Goal: Contribute content: Contribute content

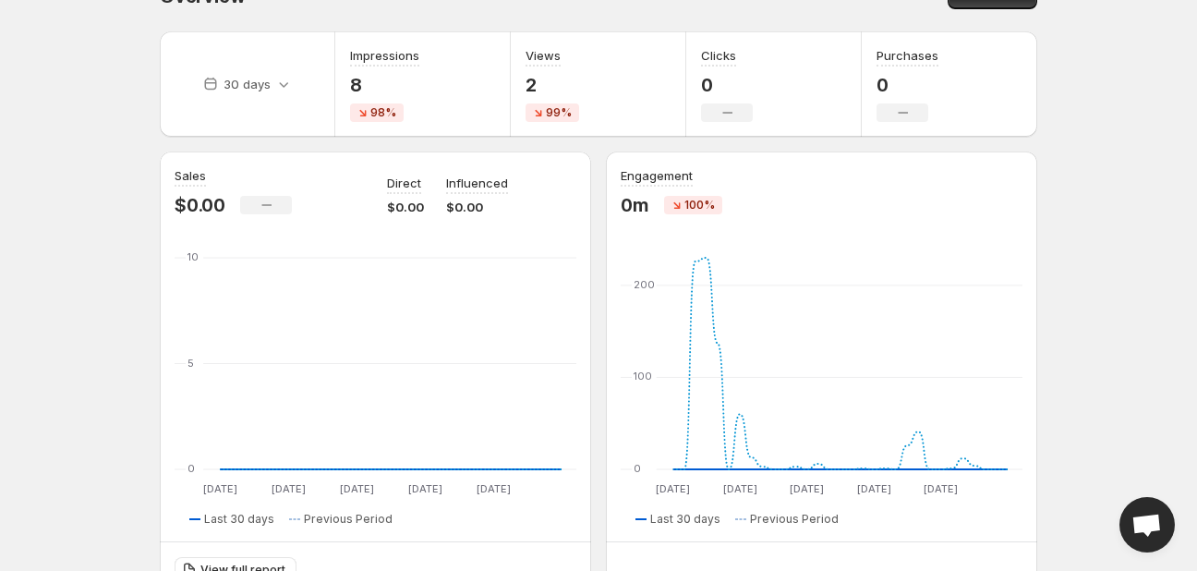
scroll to position [107, 0]
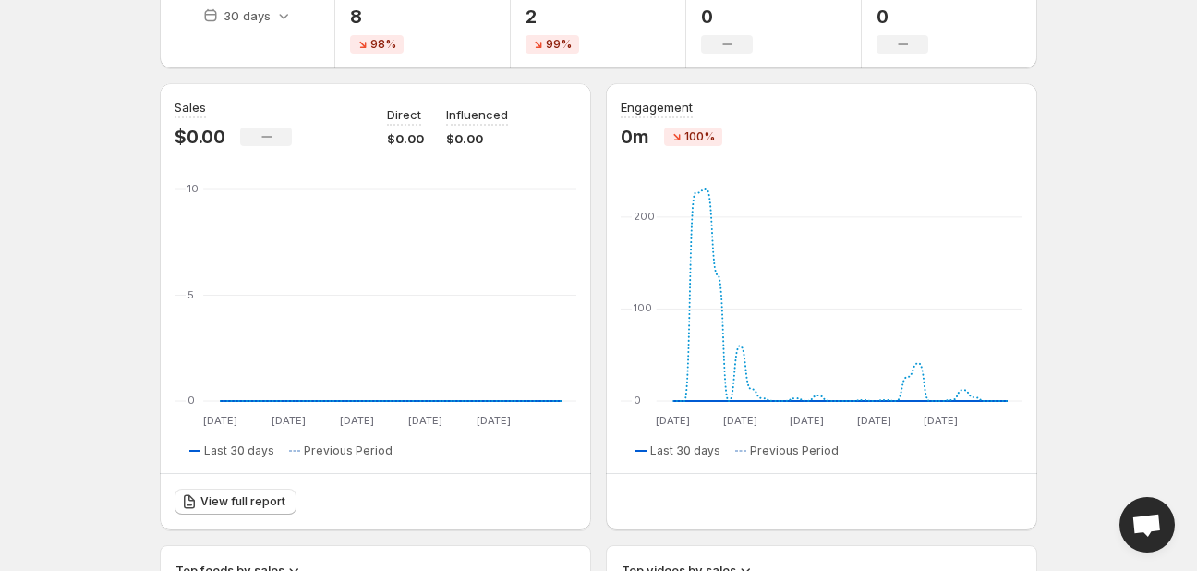
drag, startPoint x: 1184, startPoint y: 159, endPoint x: 1186, endPoint y: 170, distance: 11.2
click at [1186, 170] on body "Home Feeds Videos Subscription Settings Overview. This page is ready Overview C…" at bounding box center [598, 178] width 1197 height 571
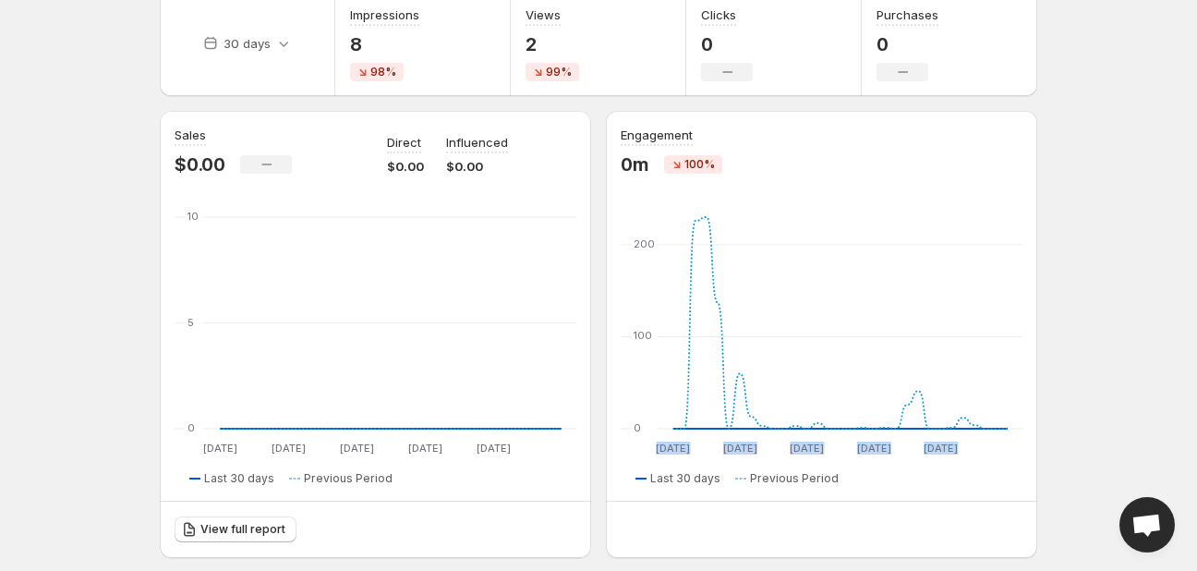
scroll to position [0, 0]
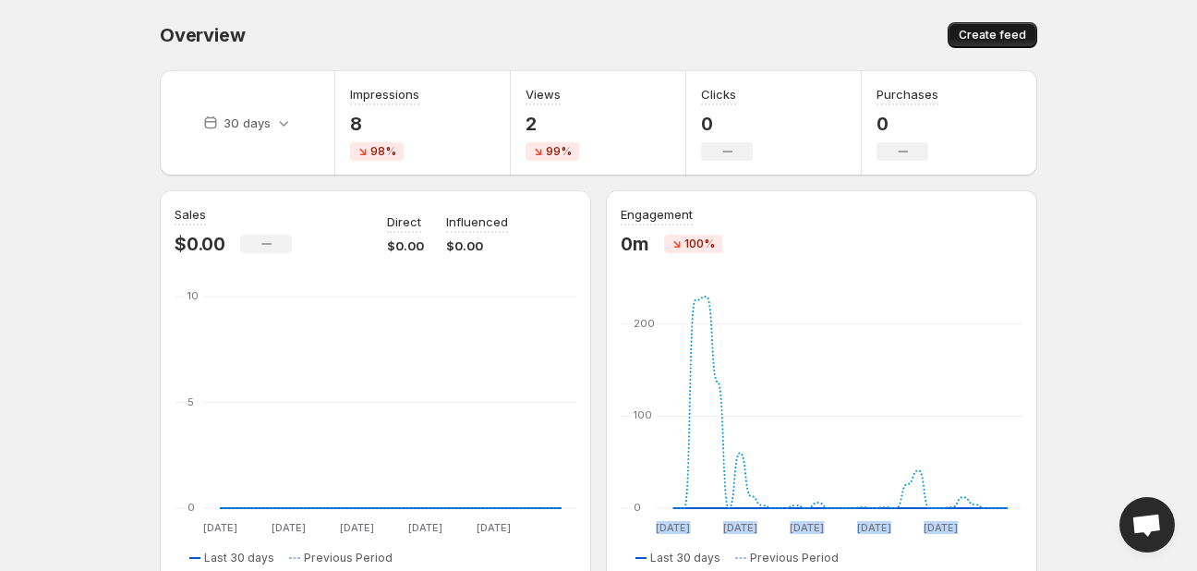
click at [1010, 40] on span "Create feed" at bounding box center [992, 35] width 67 height 15
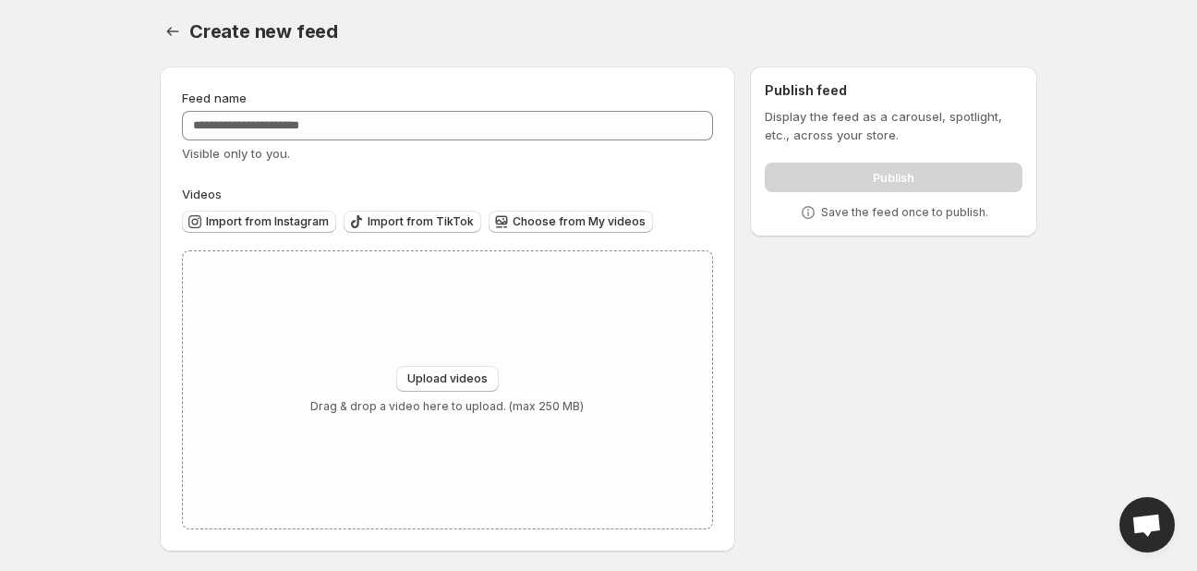
scroll to position [7, 0]
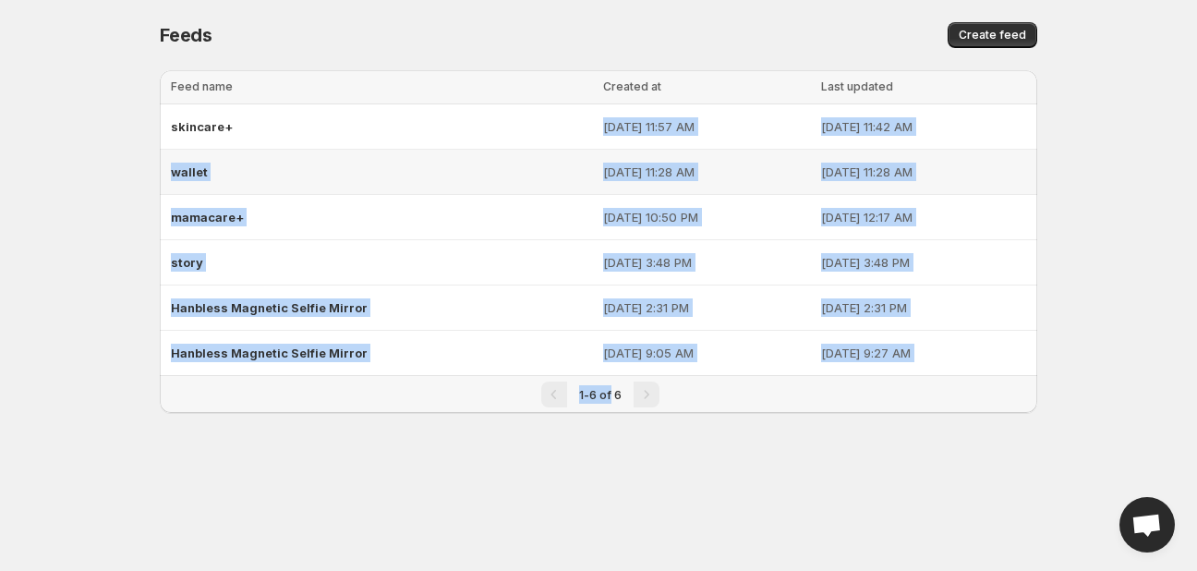
drag, startPoint x: 610, startPoint y: 412, endPoint x: 401, endPoint y: 108, distance: 368.7
click at [401, 108] on div "Loading tables… Loading tables… Feed name Created at Last updated Select all 6 …" at bounding box center [591, 256] width 892 height 402
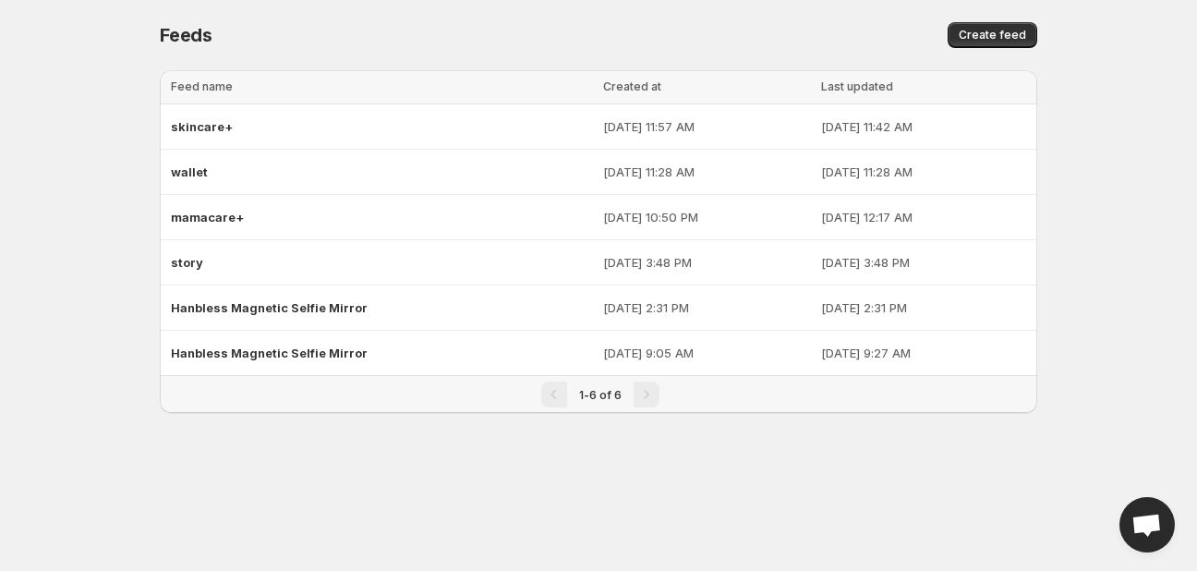
click at [173, 472] on body "Home Feeds Videos Subscription Settings Feeds. This page is ready Feeds Create …" at bounding box center [598, 285] width 1197 height 571
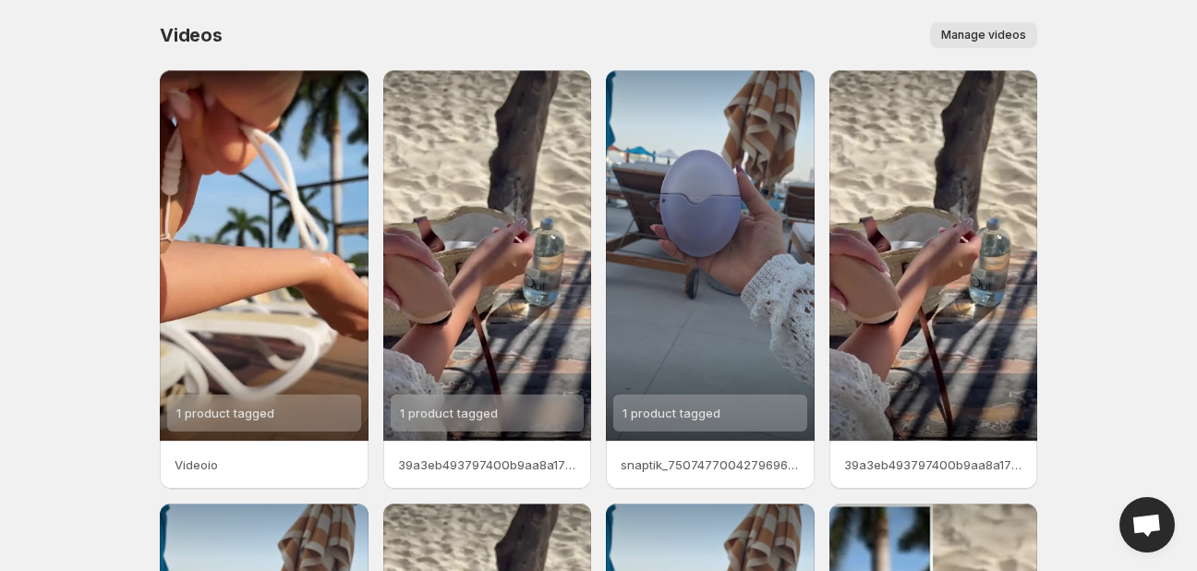
click at [998, 33] on span "Manage videos" at bounding box center [983, 35] width 85 height 15
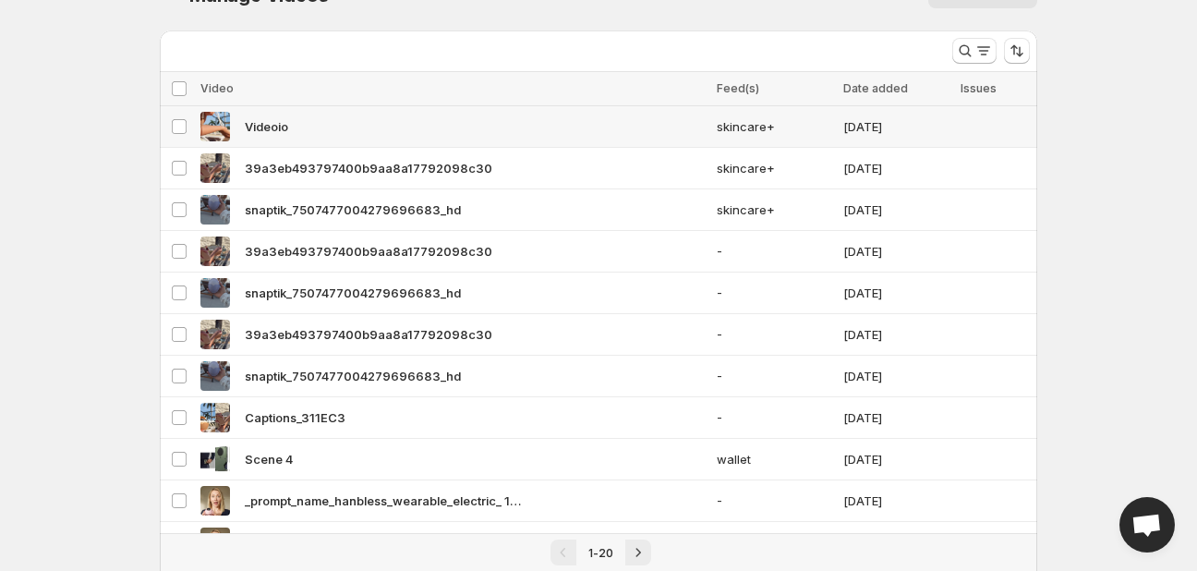
scroll to position [69, 0]
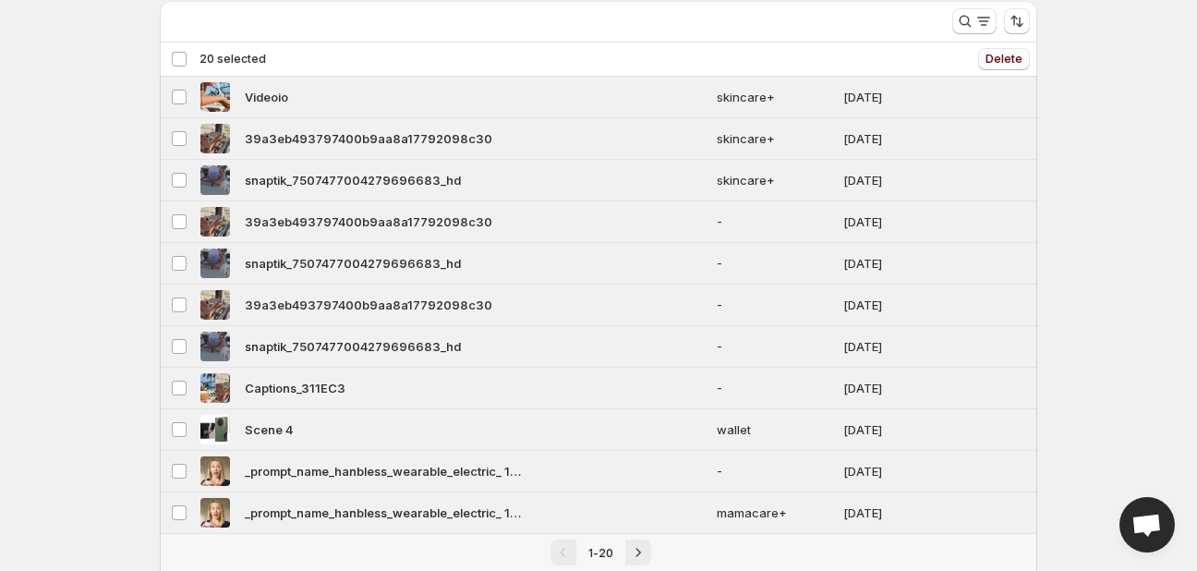
click at [1015, 48] on button "Delete" at bounding box center [1004, 59] width 52 height 22
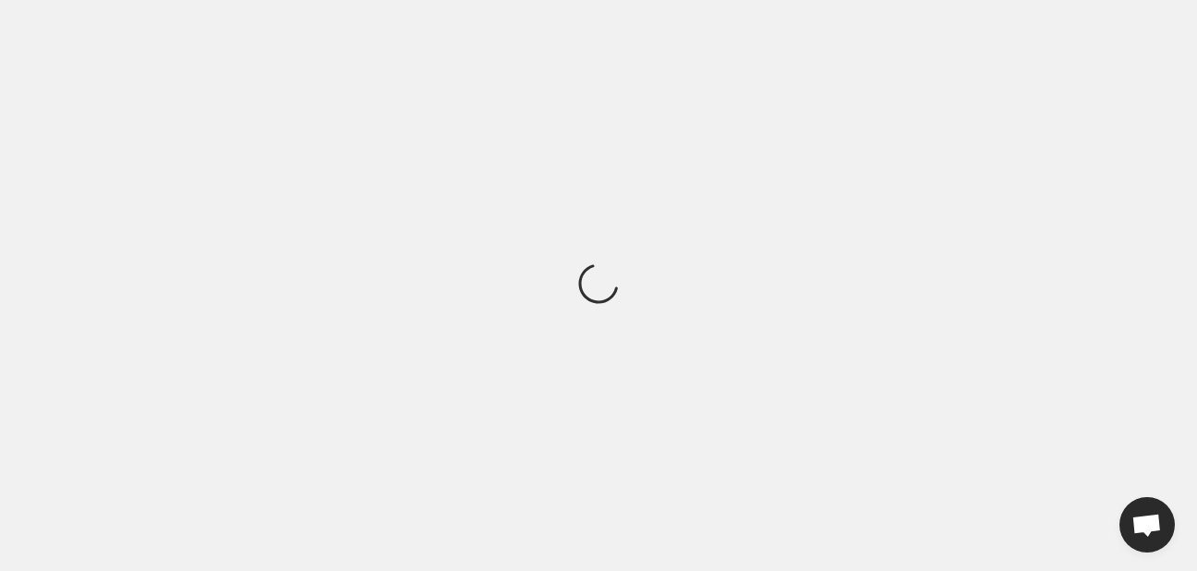
scroll to position [0, 0]
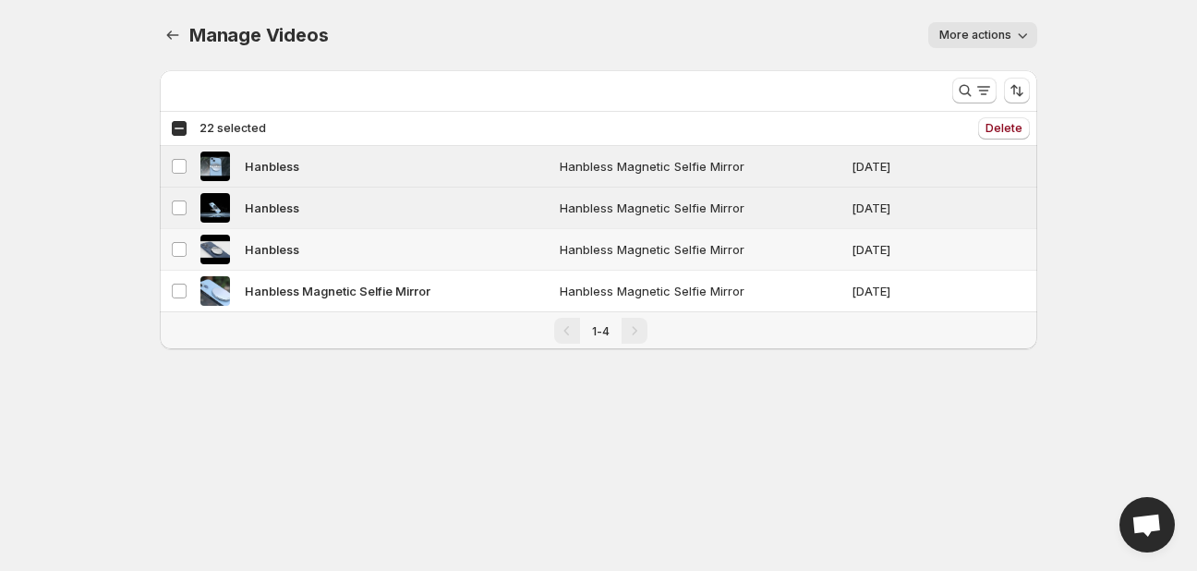
drag, startPoint x: 170, startPoint y: 235, endPoint x: 178, endPoint y: 262, distance: 28.9
click at [171, 235] on td "Select video" at bounding box center [177, 250] width 35 height 42
click at [177, 281] on td "Select video" at bounding box center [177, 292] width 35 height 42
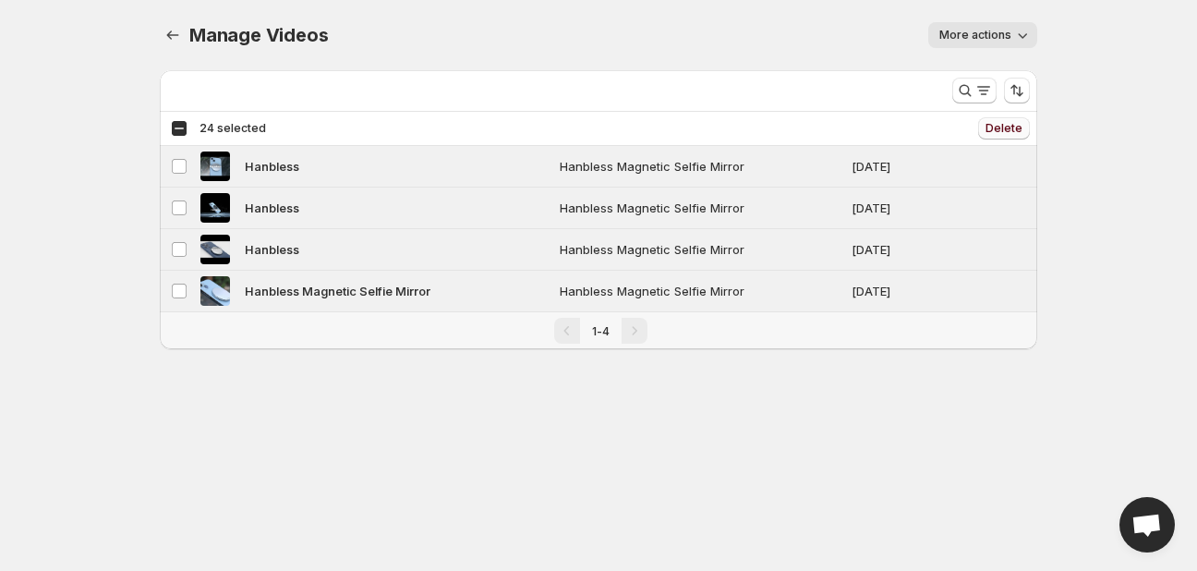
click at [1006, 127] on span "Delete" at bounding box center [1004, 128] width 37 height 15
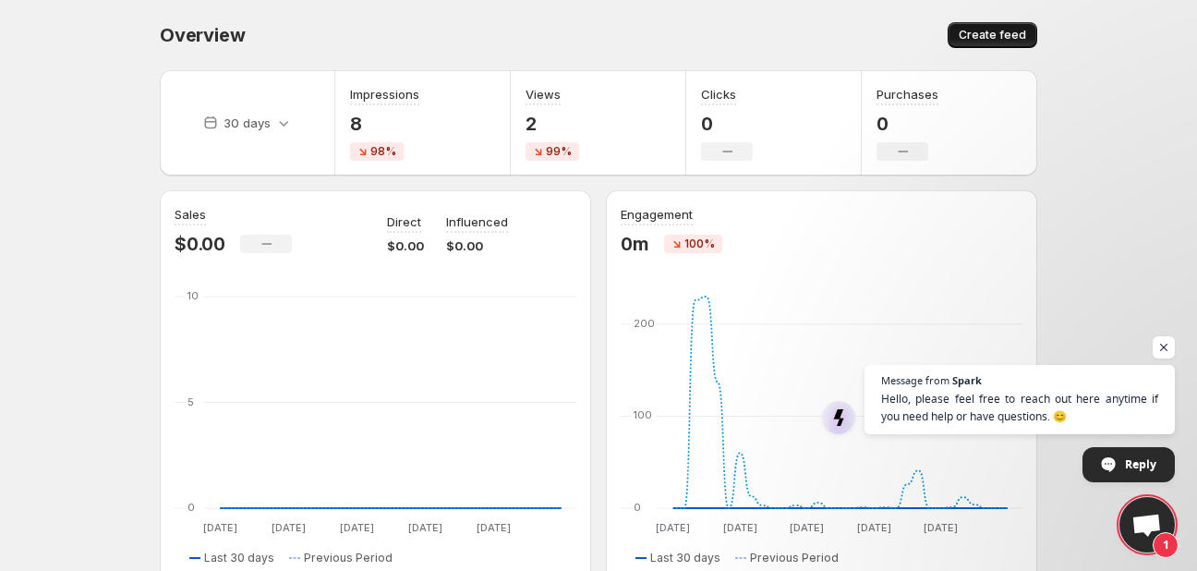
click at [998, 30] on span "Create feed" at bounding box center [992, 35] width 67 height 15
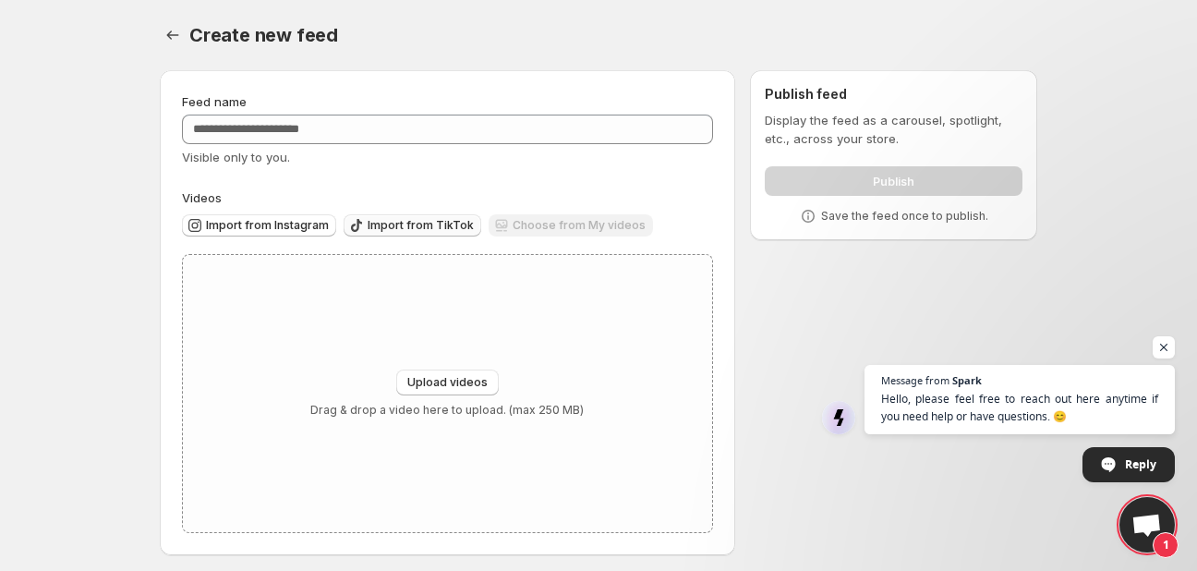
scroll to position [7, 0]
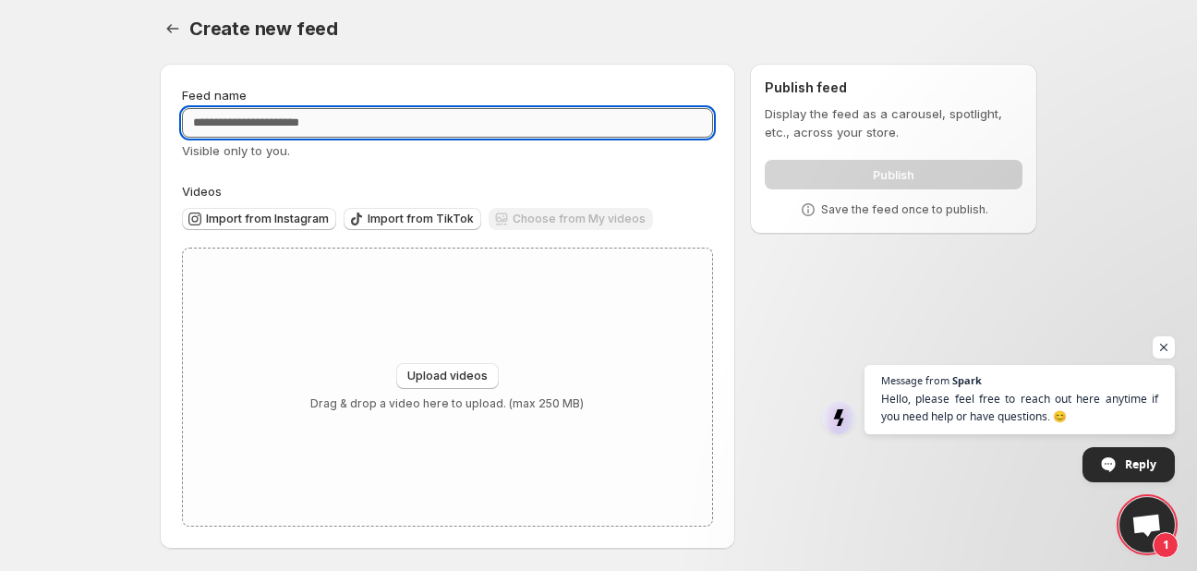
click at [295, 115] on input "Feed name" at bounding box center [447, 123] width 531 height 30
type input "******"
click at [1162, 347] on span "Open chat" at bounding box center [1164, 347] width 23 height 23
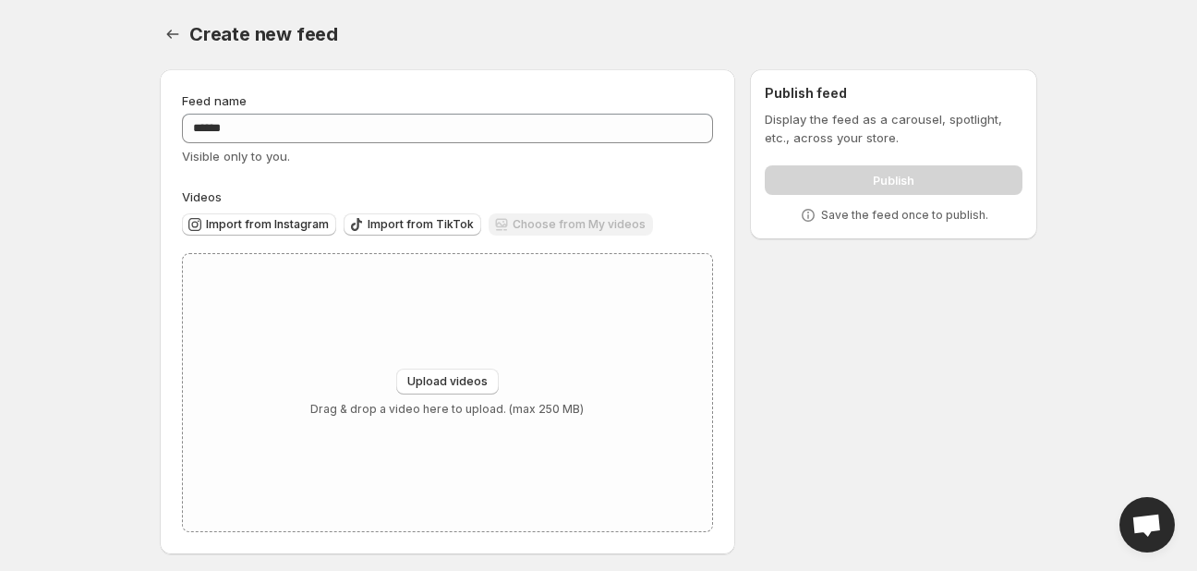
scroll to position [0, 0]
click at [426, 382] on span "Upload videos" at bounding box center [447, 382] width 80 height 15
type input "**********"
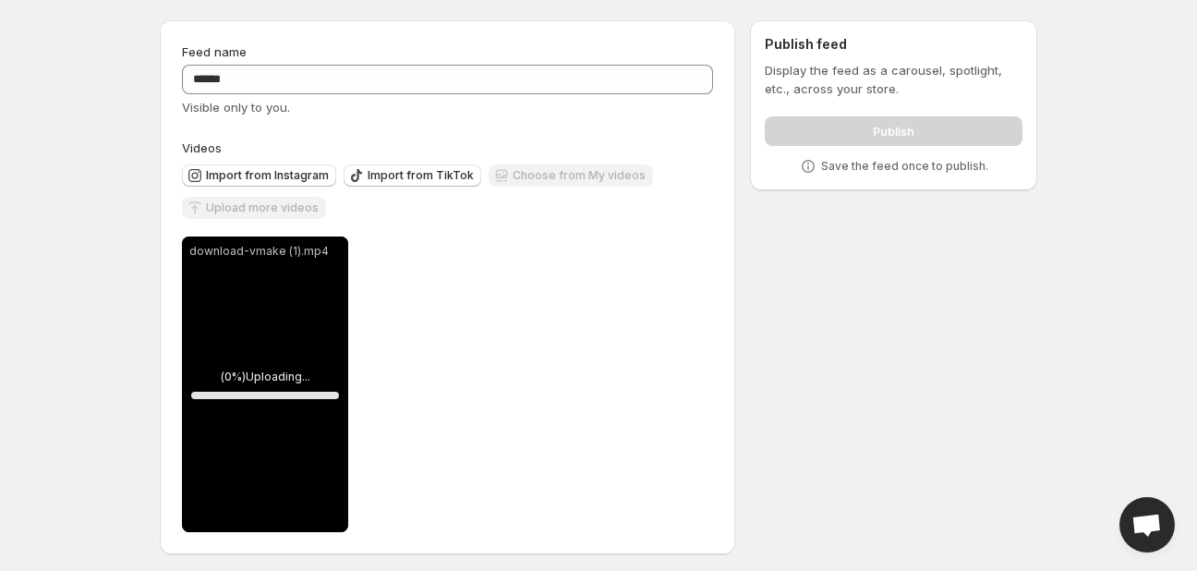
scroll to position [56, 0]
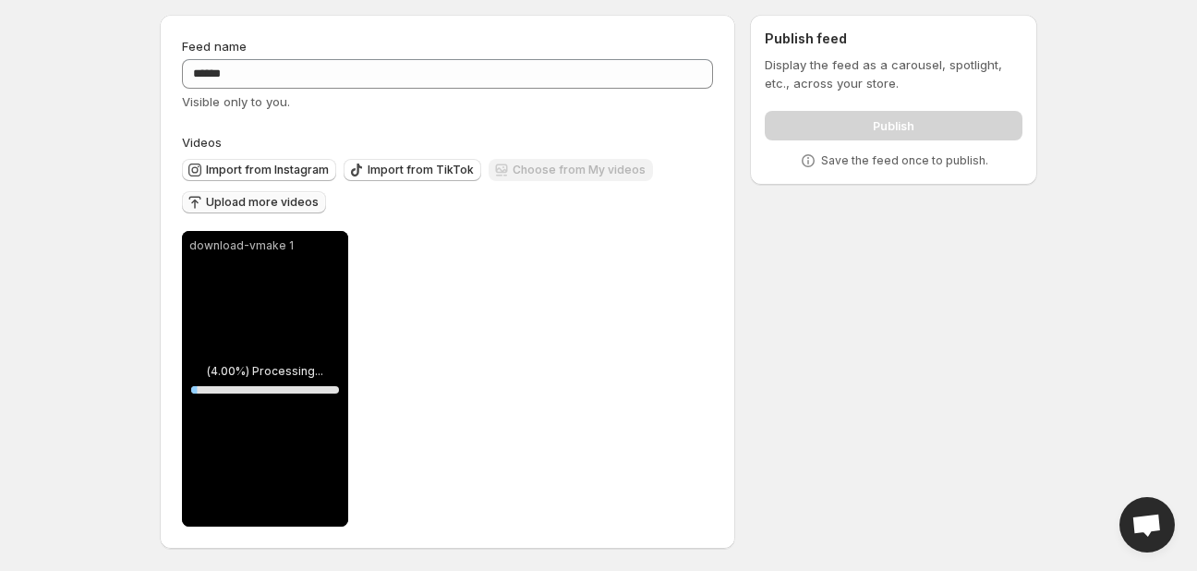
click at [274, 211] on button "Upload more videos" at bounding box center [254, 202] width 144 height 22
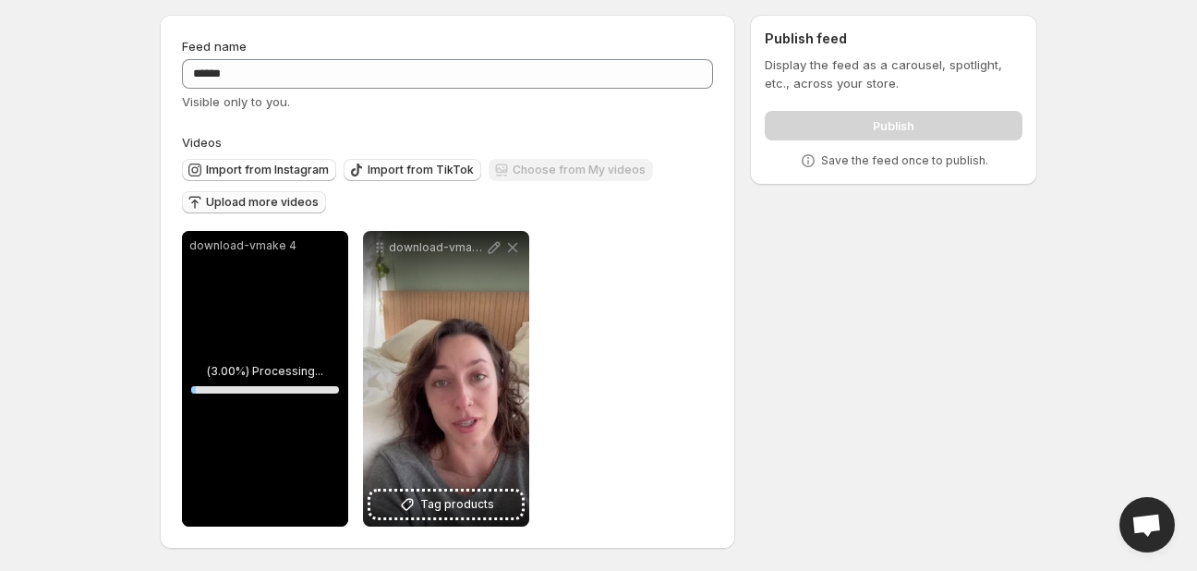
click at [269, 202] on span "Upload more videos" at bounding box center [262, 202] width 113 height 15
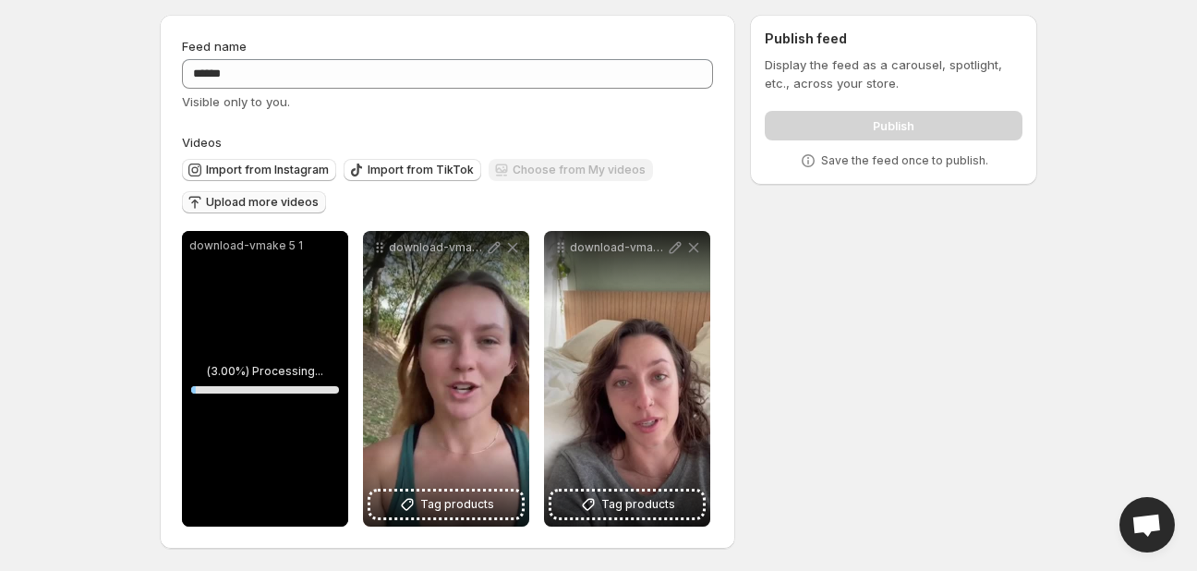
click at [275, 202] on span "Upload more videos" at bounding box center [262, 202] width 113 height 15
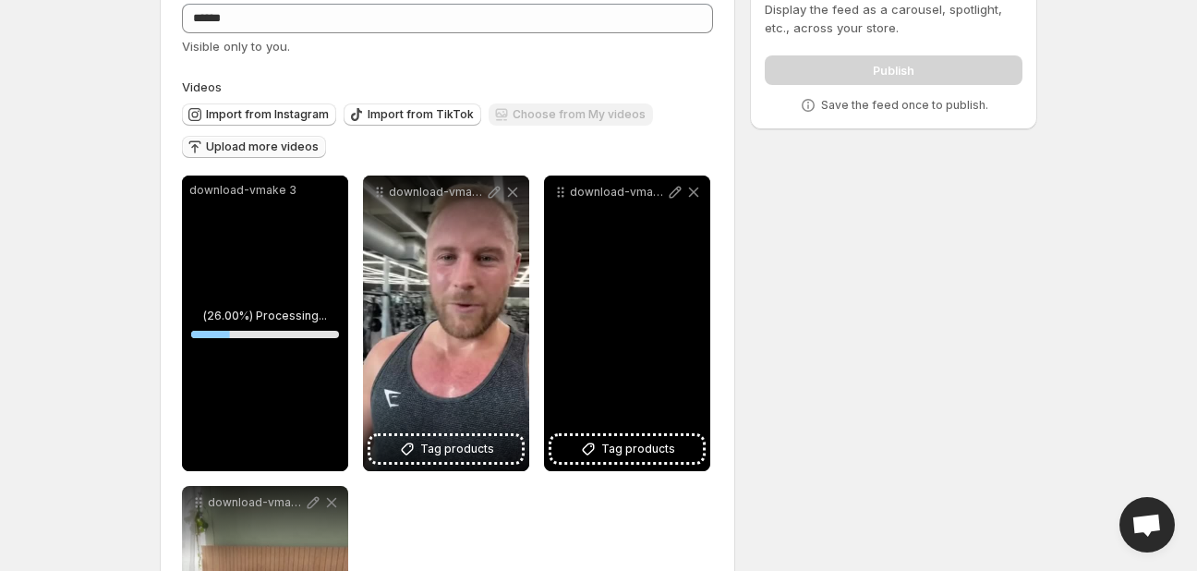
scroll to position [67, 0]
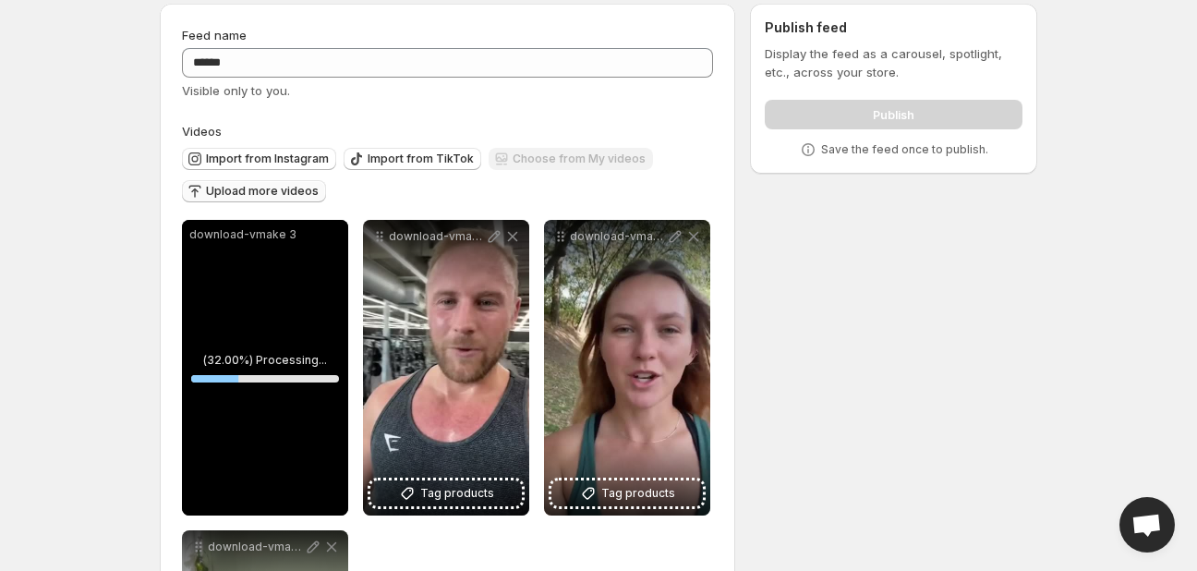
click at [258, 189] on span "Upload more videos" at bounding box center [262, 191] width 113 height 15
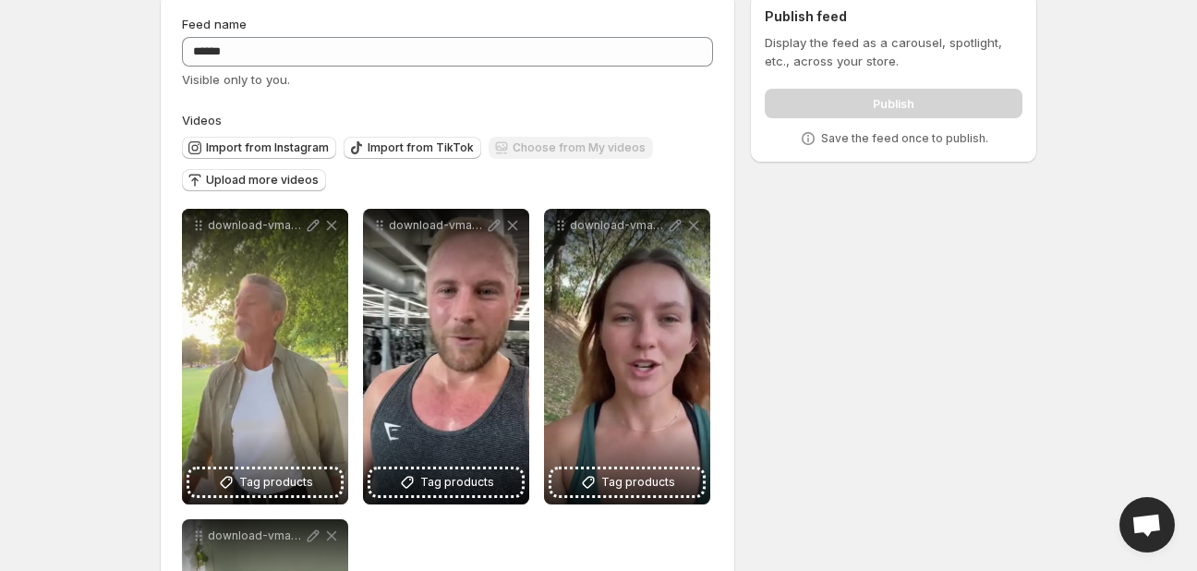
scroll to position [0, 0]
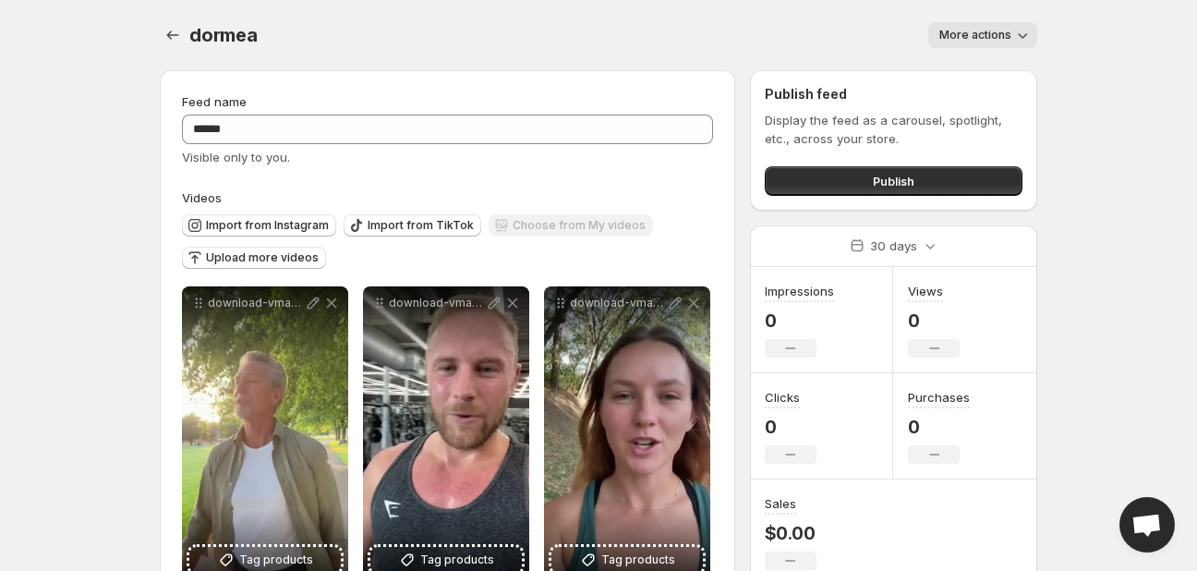
click at [988, 33] on span "More actions" at bounding box center [975, 35] width 72 height 15
click at [989, 33] on span "More actions" at bounding box center [975, 35] width 72 height 15
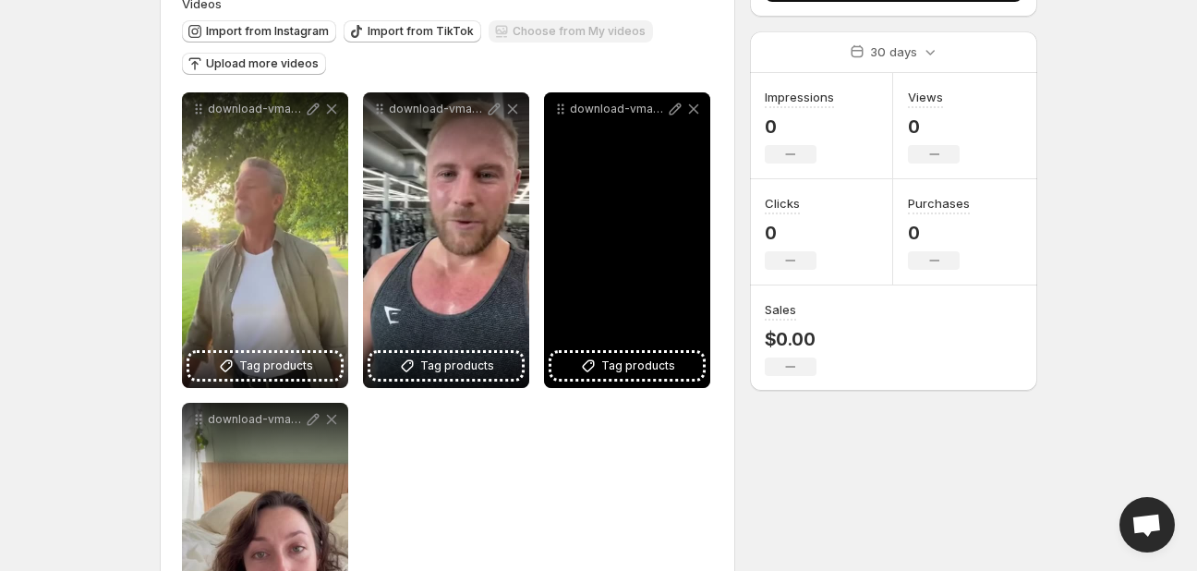
scroll to position [168, 0]
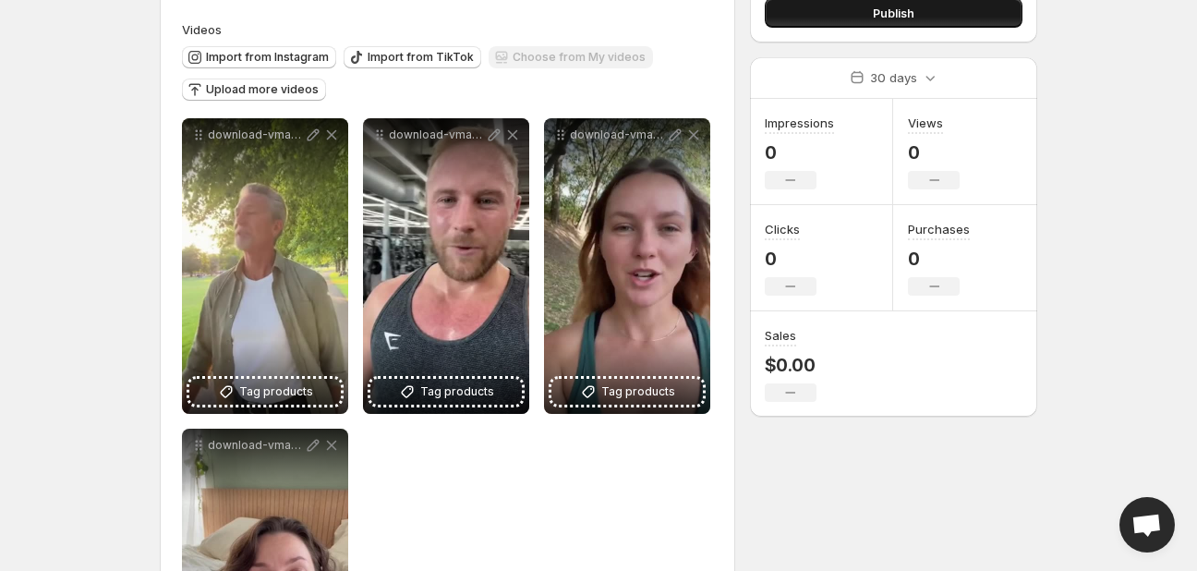
click at [891, 19] on span "Publish" at bounding box center [894, 13] width 42 height 18
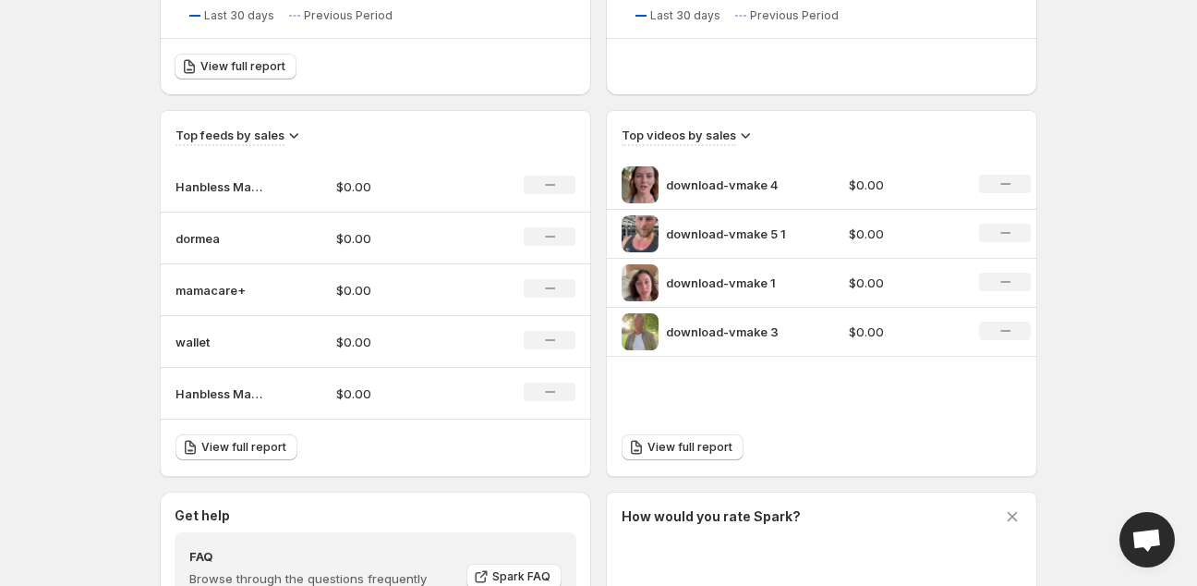
scroll to position [563, 0]
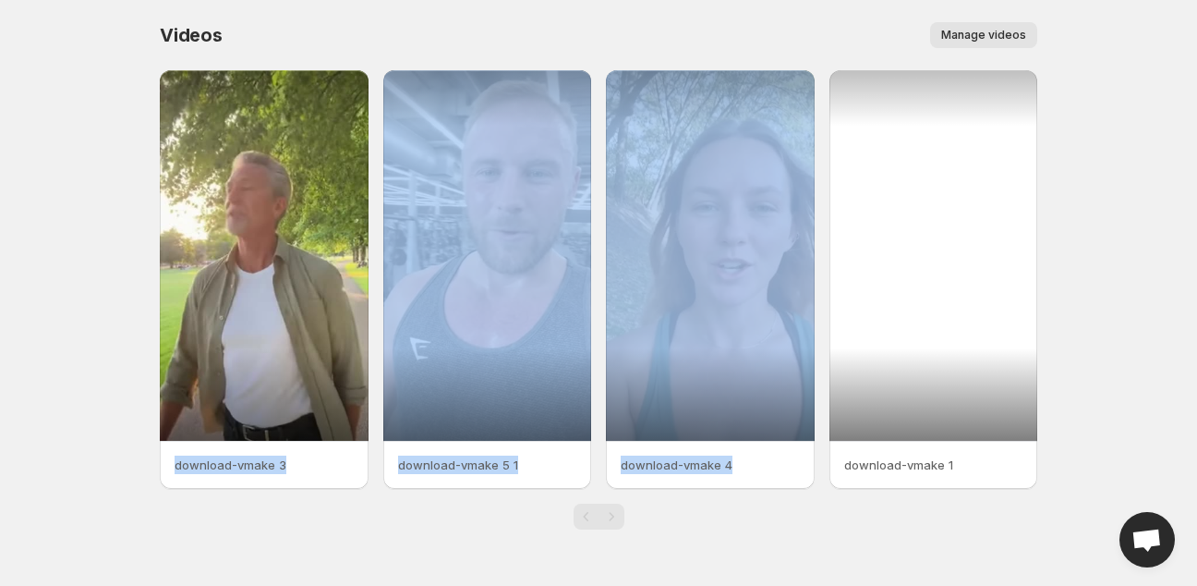
drag, startPoint x: 244, startPoint y: 328, endPoint x: 1118, endPoint y: 265, distance: 876.0
click at [972, 327] on div "download-vmake 3 download-vmake 5 1 download-vmake 4 download-vmake 1" at bounding box center [598, 279] width 877 height 418
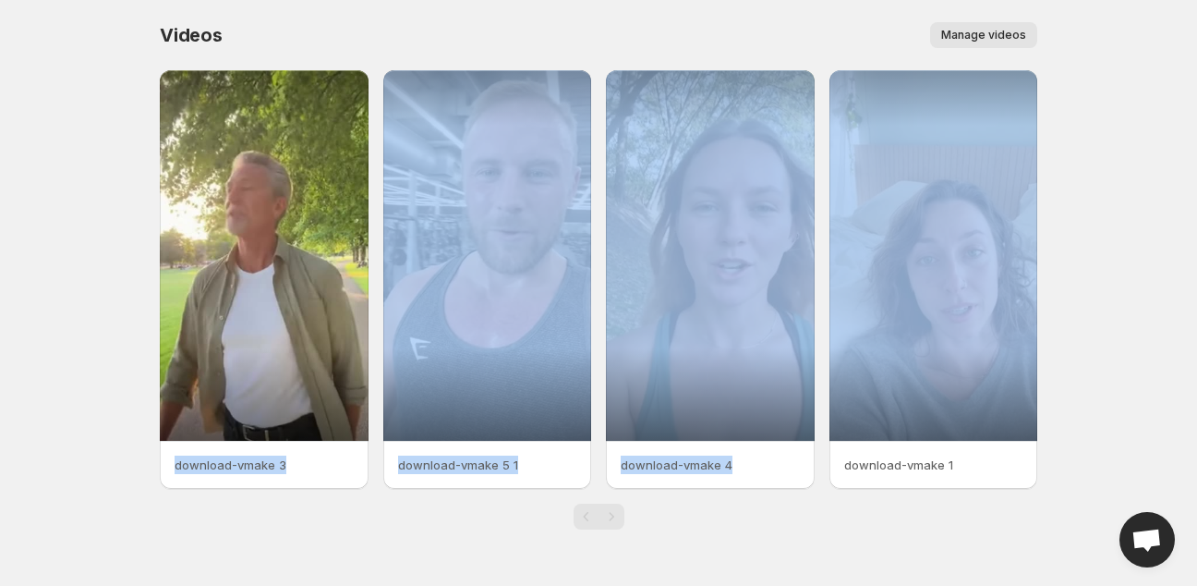
click at [981, 23] on button "Manage videos" at bounding box center [983, 35] width 107 height 26
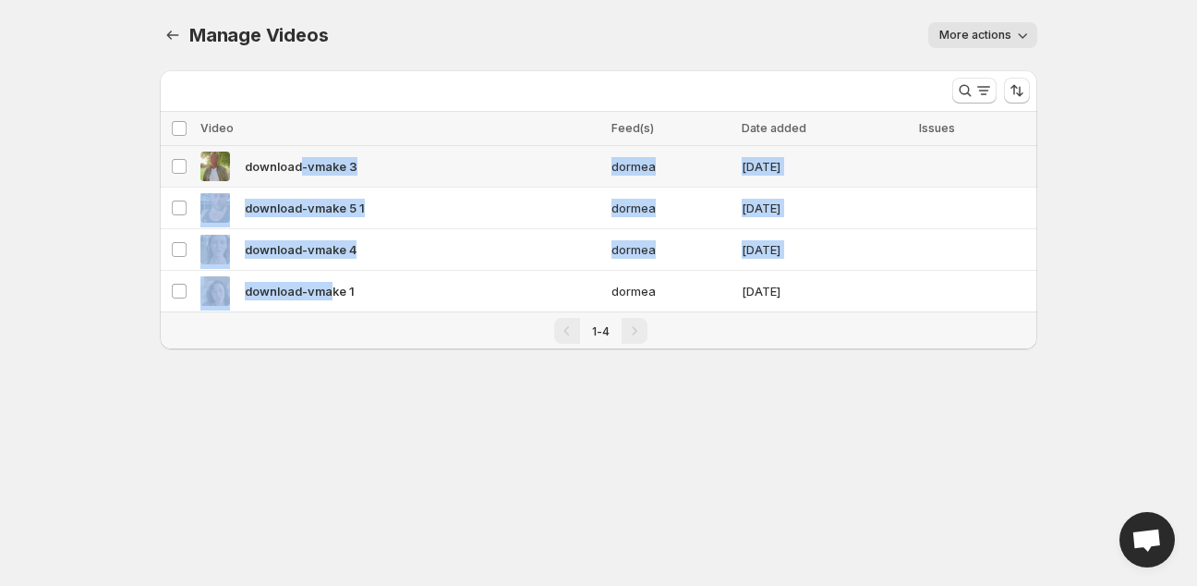
drag, startPoint x: 330, startPoint y: 283, endPoint x: 302, endPoint y: 183, distance: 103.5
click at [302, 183] on tbody "Select video download-vmake 3 dormea 14/10/2025 Select video download-vmake 5 1…" at bounding box center [598, 229] width 877 height 166
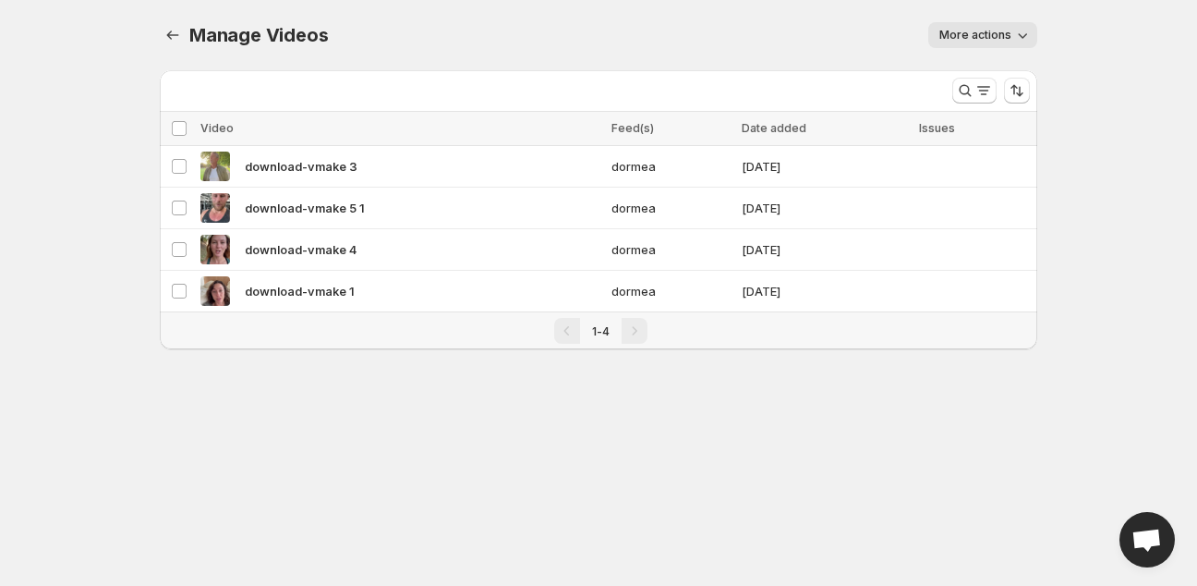
click at [424, 454] on body "Home Feeds Videos Subscription Settings Manage Videos. This page is ready Manag…" at bounding box center [598, 293] width 1197 height 586
click at [966, 30] on span "More actions" at bounding box center [975, 35] width 72 height 15
click at [991, 75] on span "Regenerate missing previews" at bounding box center [1027, 74] width 171 height 15
click at [622, 332] on div "Pagination" at bounding box center [635, 331] width 26 height 26
click at [283, 190] on td "download-vmake 5 1" at bounding box center [400, 208] width 411 height 42
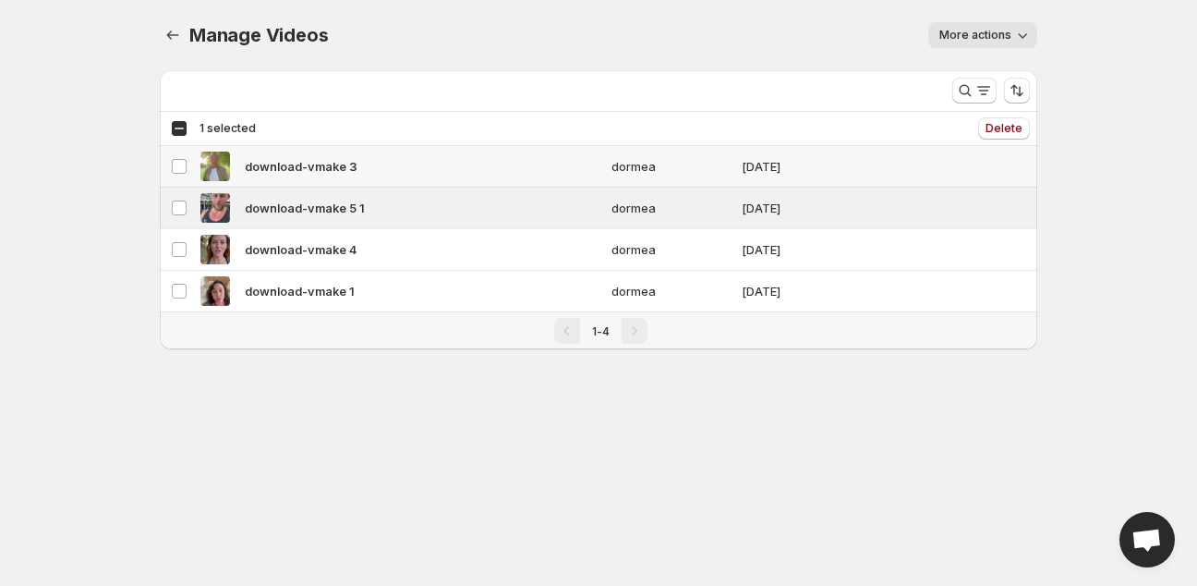
drag, startPoint x: 284, startPoint y: 190, endPoint x: 280, endPoint y: 152, distance: 38.0
click at [280, 152] on tbody "Select video download-vmake 3 dormea 14/10/2025 Select video download-vmake 5 1…" at bounding box center [598, 229] width 877 height 166
click at [187, 245] on td "Select video" at bounding box center [177, 250] width 35 height 42
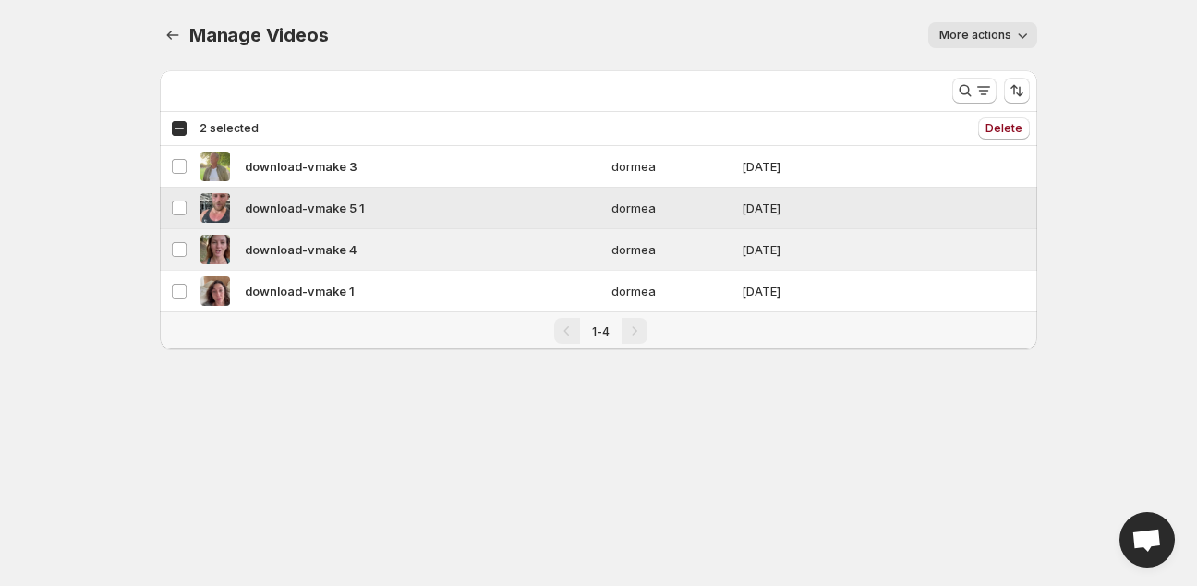
click at [168, 205] on td "Select video" at bounding box center [177, 208] width 35 height 42
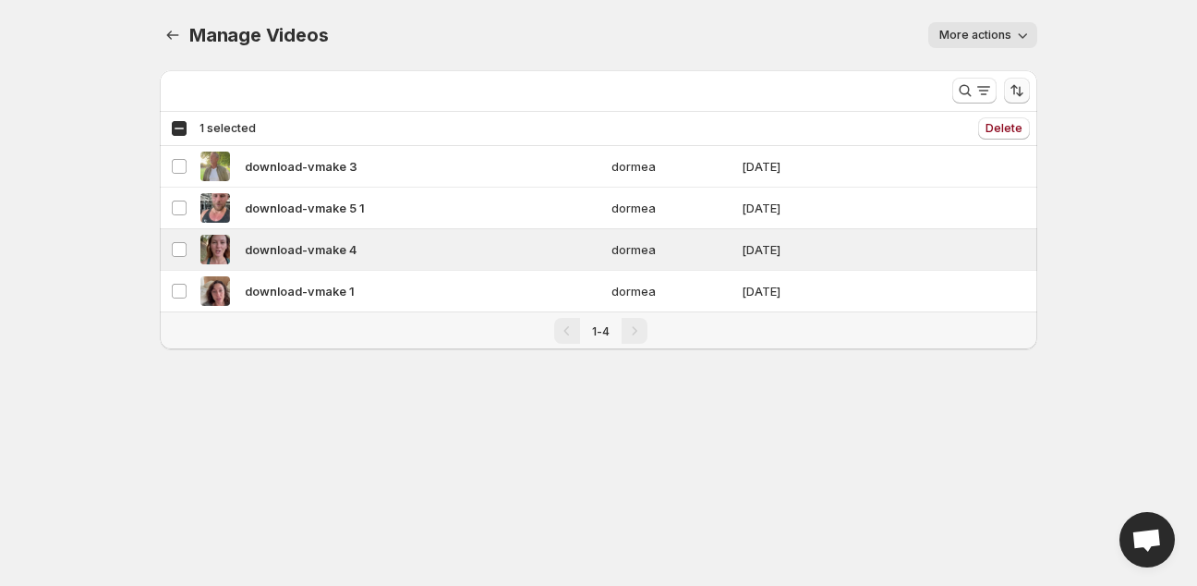
click at [1021, 90] on icon "Sort the results" at bounding box center [1017, 90] width 18 height 18
click at [981, 93] on icon "Search and filter results" at bounding box center [983, 90] width 18 height 18
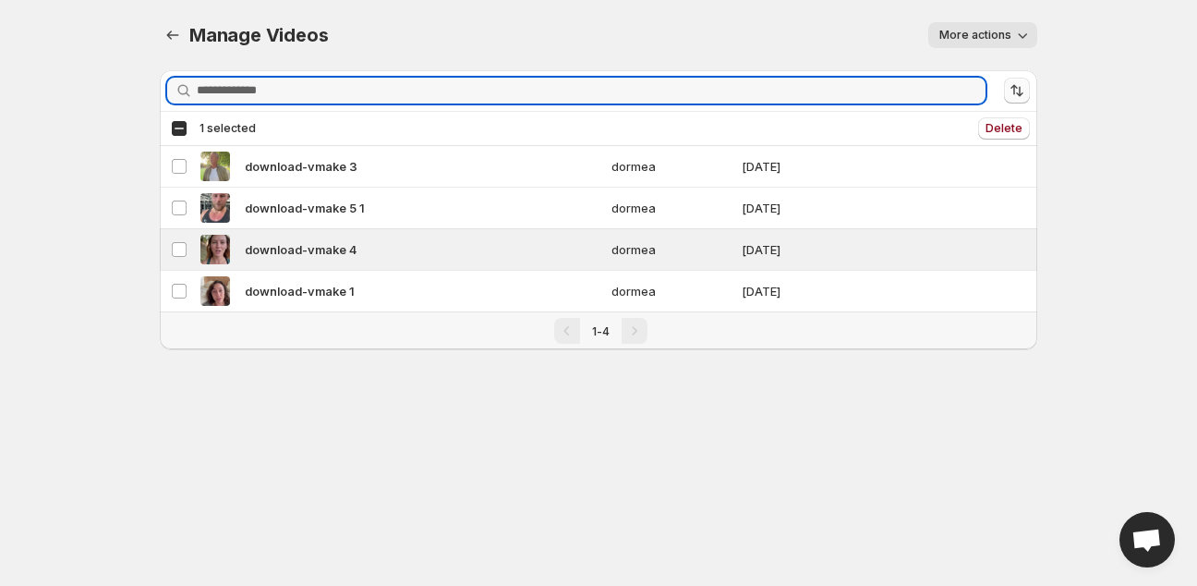
click at [1011, 85] on icon "Sort the results" at bounding box center [1017, 90] width 18 height 18
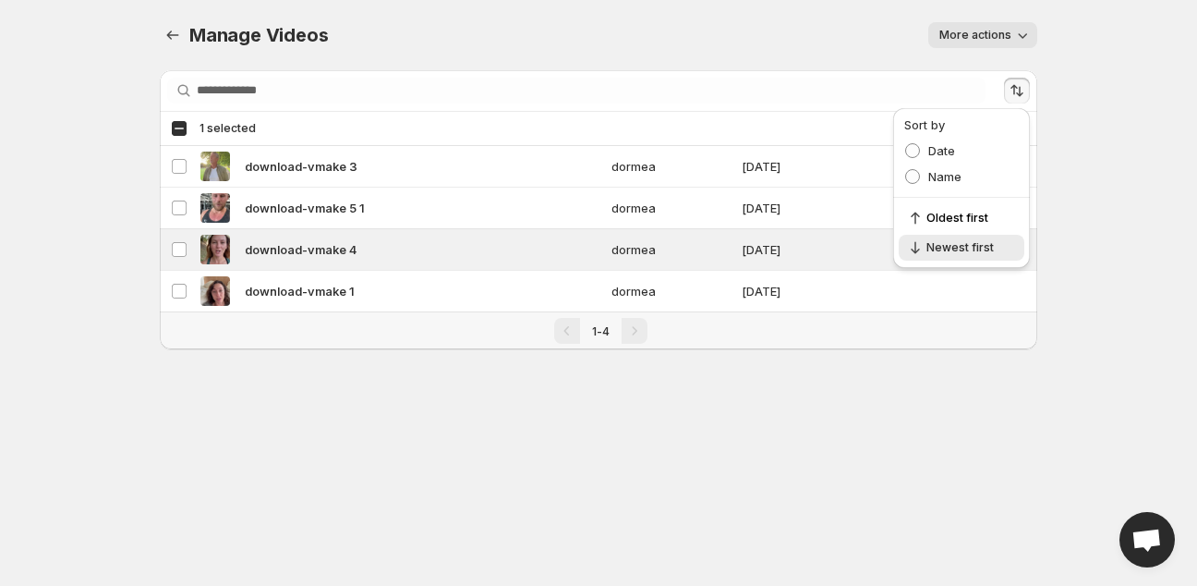
click at [966, 174] on div "Name" at bounding box center [961, 176] width 115 height 26
click at [913, 176] on span at bounding box center [912, 176] width 15 height 15
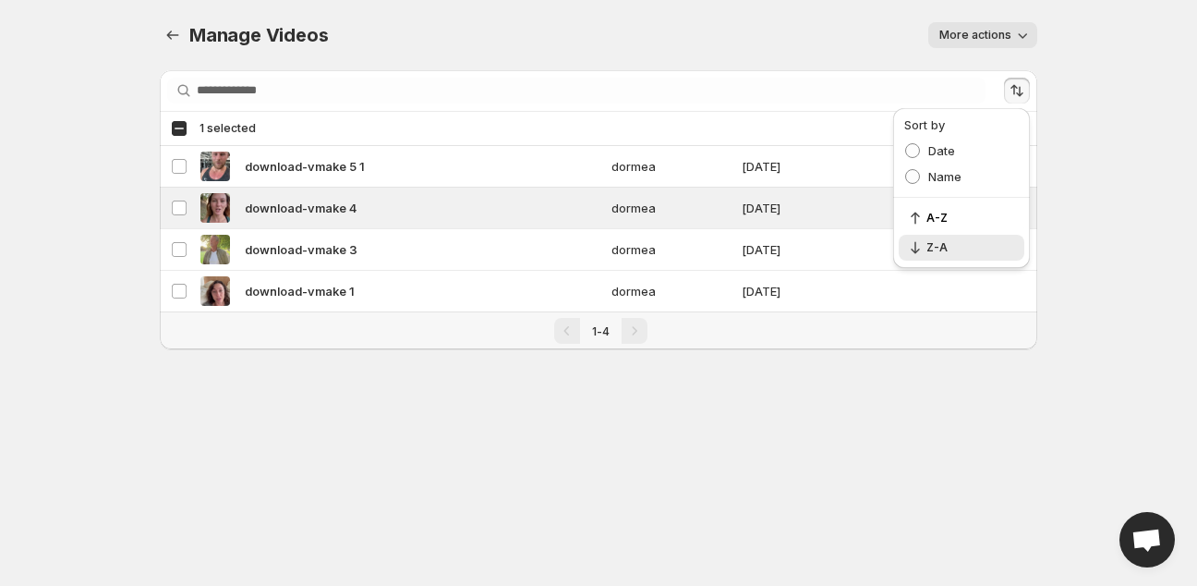
click at [655, 396] on body "Home Feeds Videos Subscription Settings Manage Videos. This page is ready Manag…" at bounding box center [598, 293] width 1197 height 586
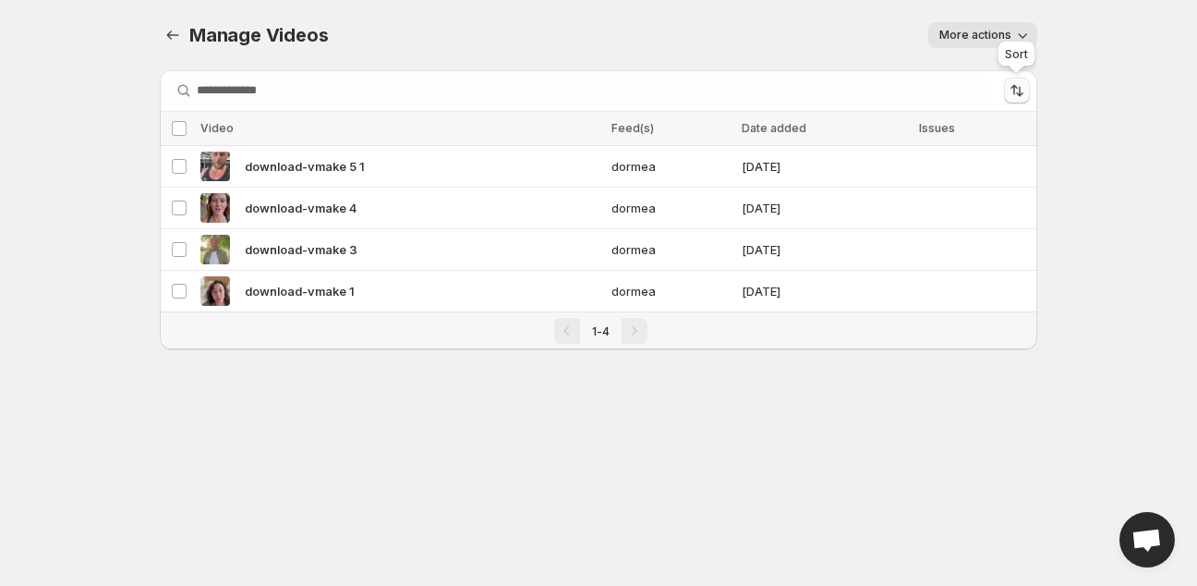
click at [1015, 91] on icon "Sort the results" at bounding box center [1017, 90] width 18 height 18
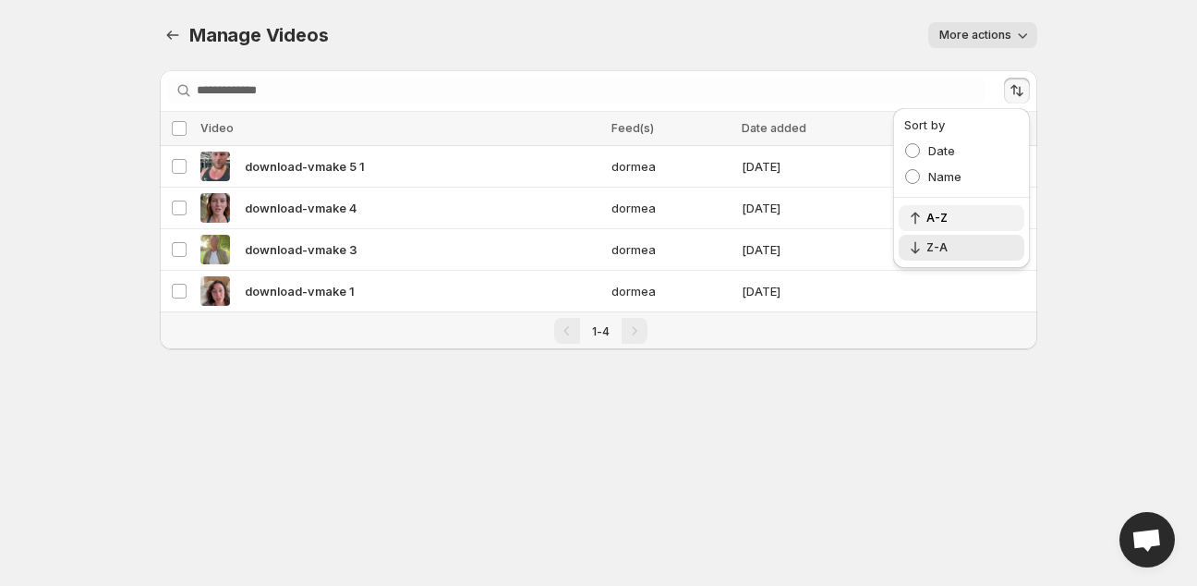
click at [952, 209] on button "A-Z" at bounding box center [962, 218] width 126 height 26
click at [948, 248] on span "Z-A" at bounding box center [969, 247] width 87 height 15
click at [746, 478] on body "Home Feeds Videos Subscription Settings Manage Videos. This page is ready Manag…" at bounding box center [598, 293] width 1197 height 586
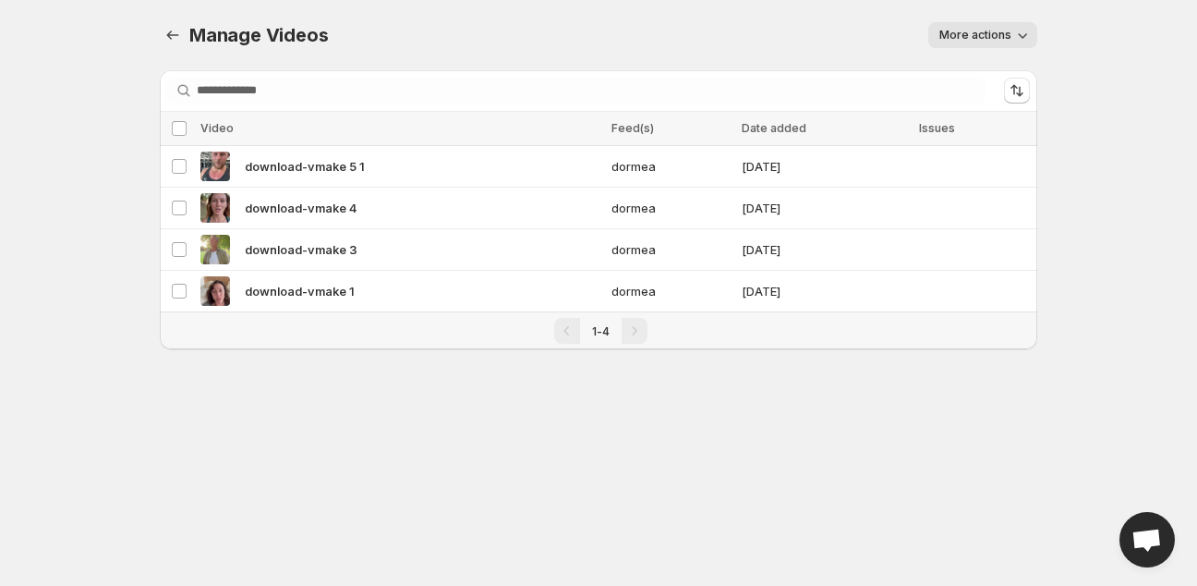
click at [595, 5] on div "Manage Videos. This page is ready Manage Videos More actions More actions More …" at bounding box center [598, 35] width 877 height 70
click at [176, 33] on icon "Manage Videos" at bounding box center [172, 35] width 18 height 18
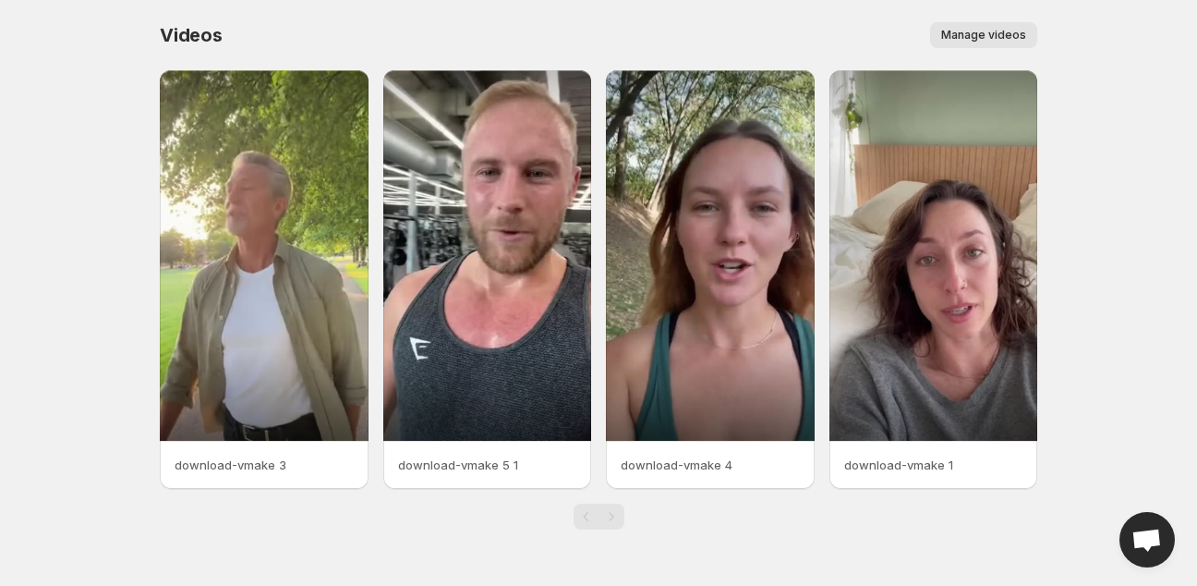
click at [1183, 275] on body "Home Feeds Videos Subscription Settings Videos. This page is ready Videos Manag…" at bounding box center [598, 293] width 1197 height 586
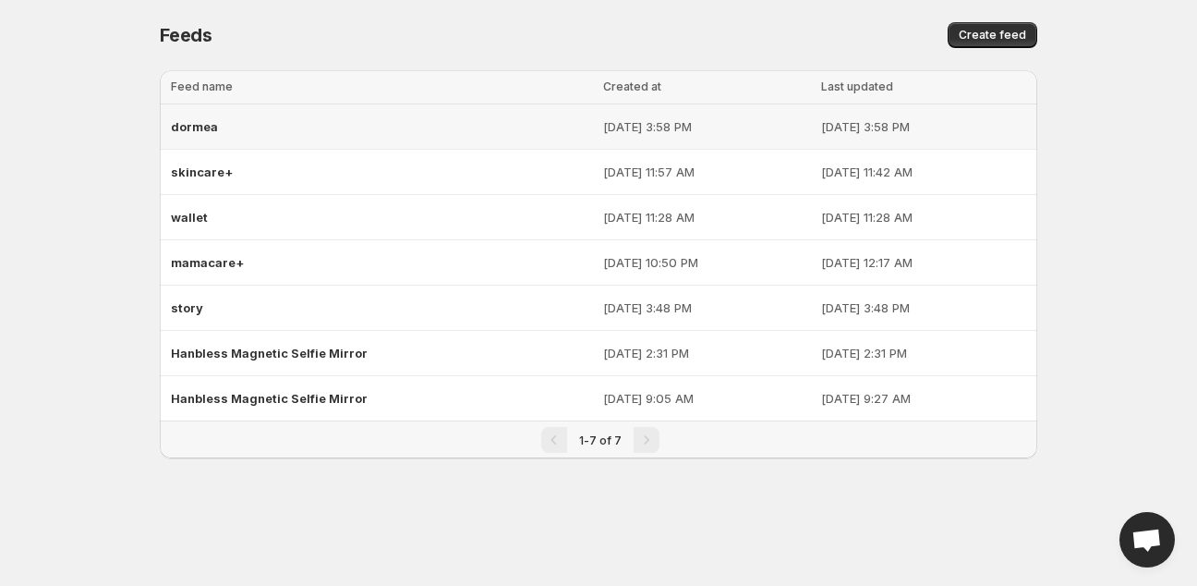
click at [340, 127] on div "dormea" at bounding box center [381, 126] width 421 height 33
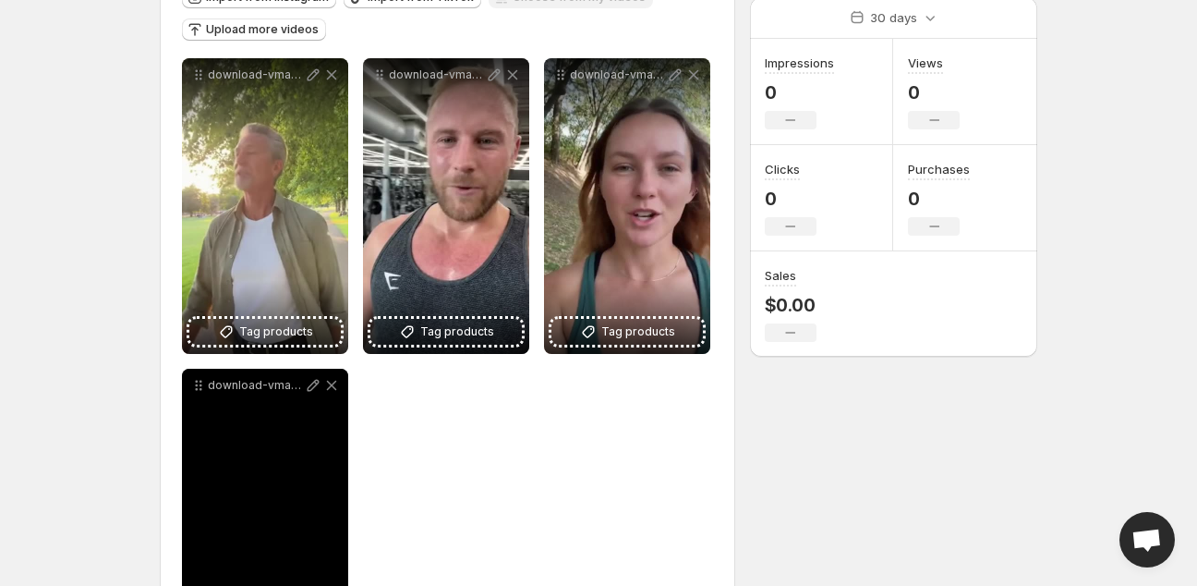
scroll to position [236, 0]
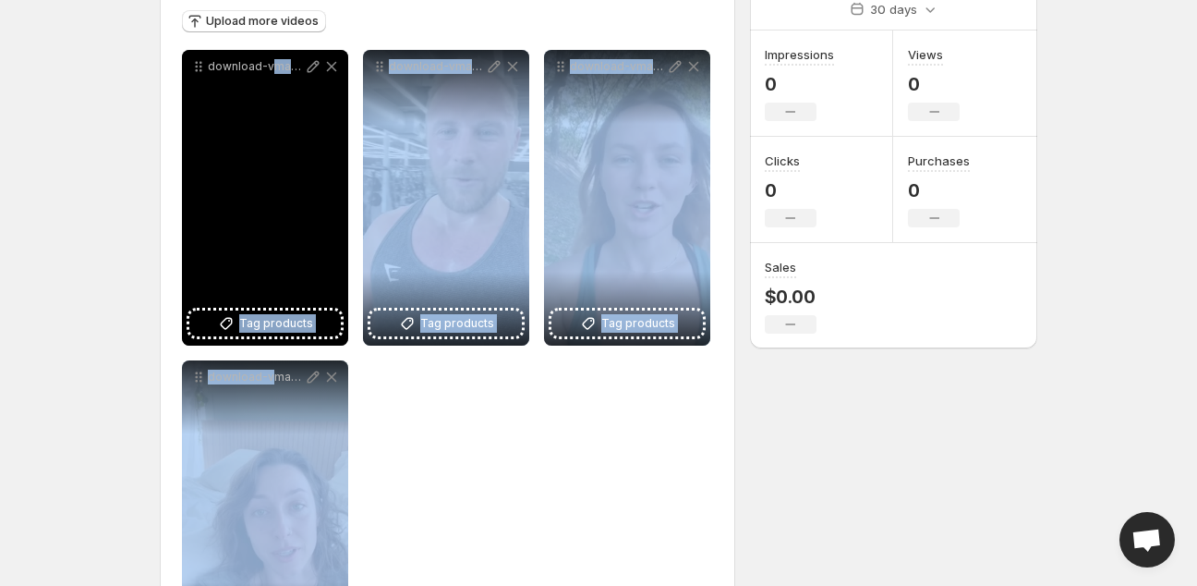
drag, startPoint x: 271, startPoint y: 447, endPoint x: 271, endPoint y: 222, distance: 225.4
click at [271, 222] on div "**********" at bounding box center [447, 353] width 531 height 606
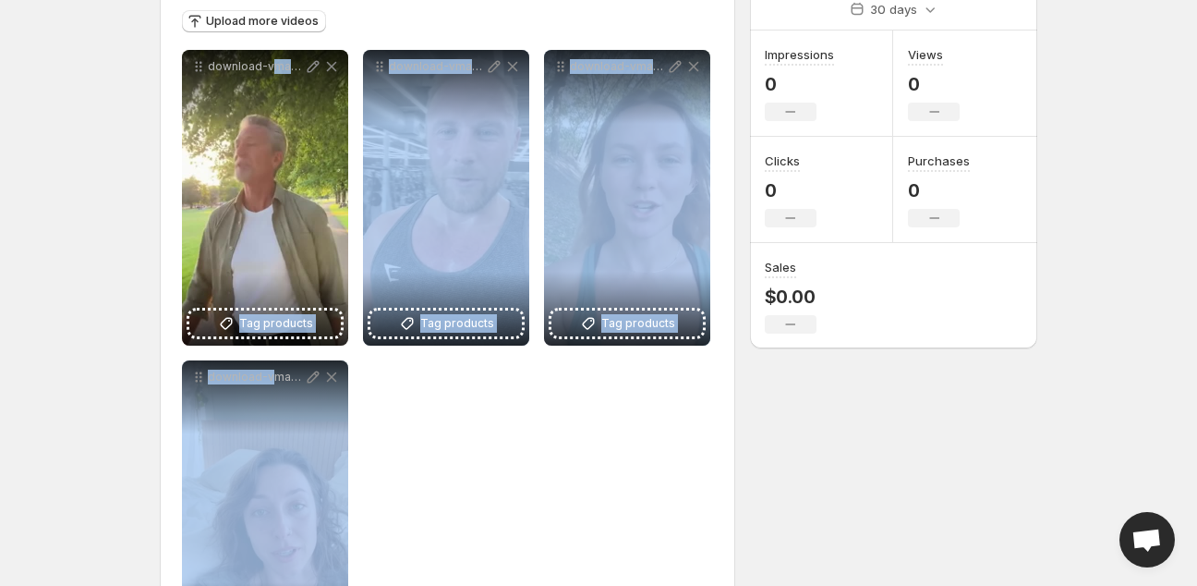
click at [502, 493] on div "**********" at bounding box center [447, 353] width 531 height 606
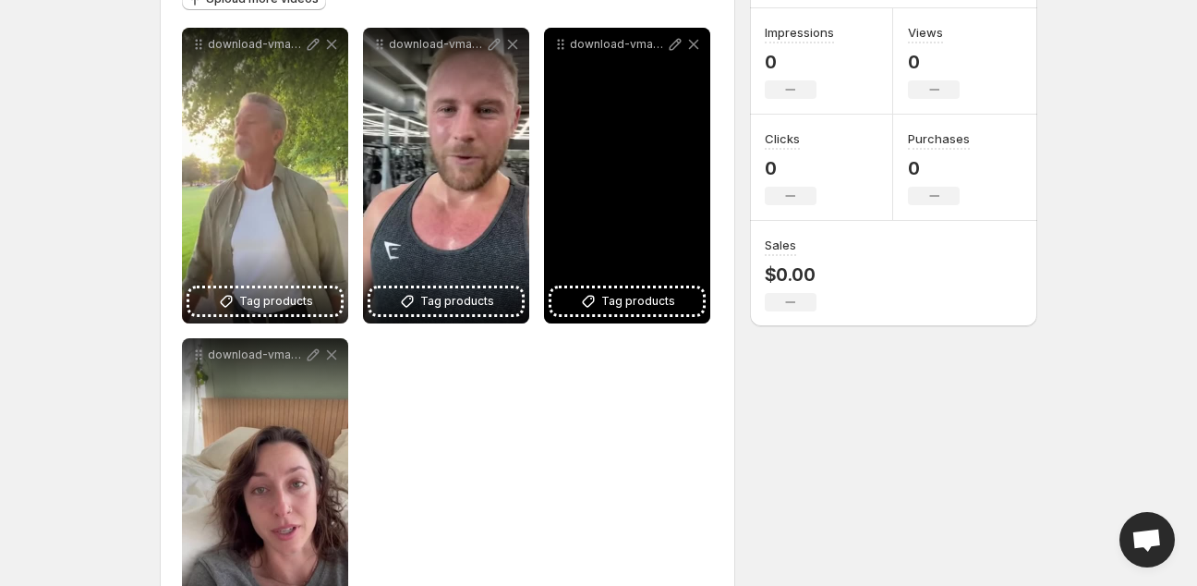
scroll to position [260, 0]
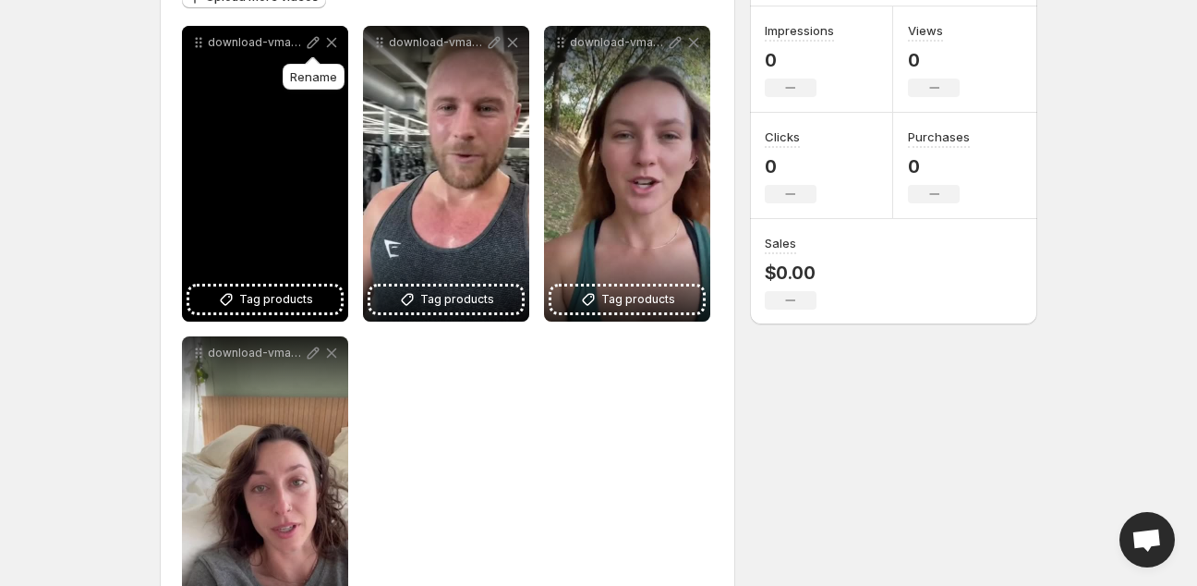
click at [307, 48] on icon at bounding box center [313, 42] width 18 height 18
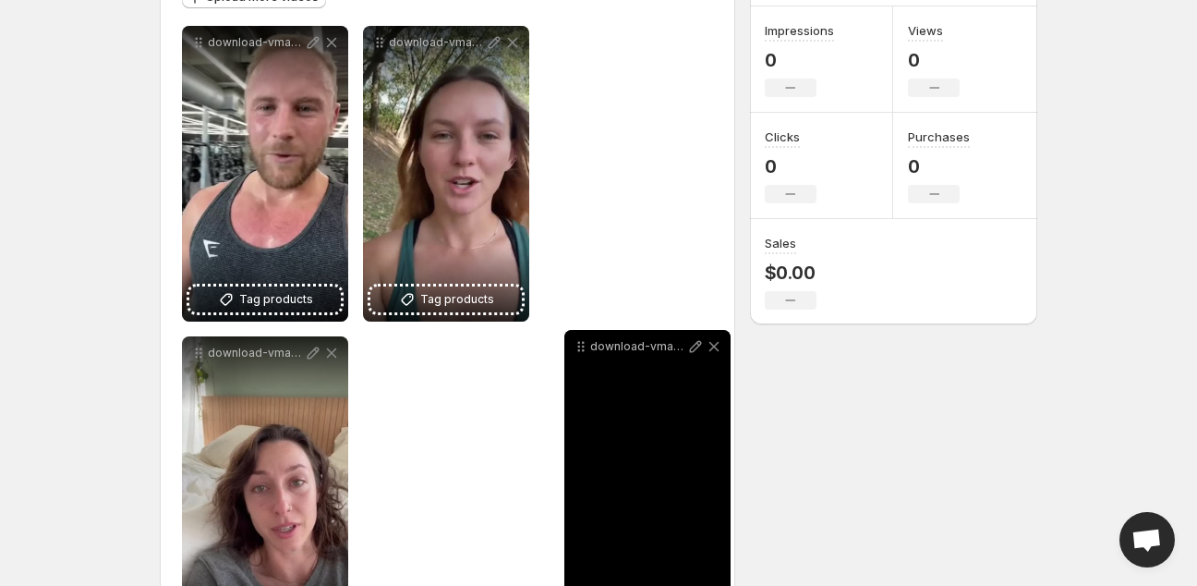
drag, startPoint x: 189, startPoint y: 39, endPoint x: 523, endPoint y: 344, distance: 451.7
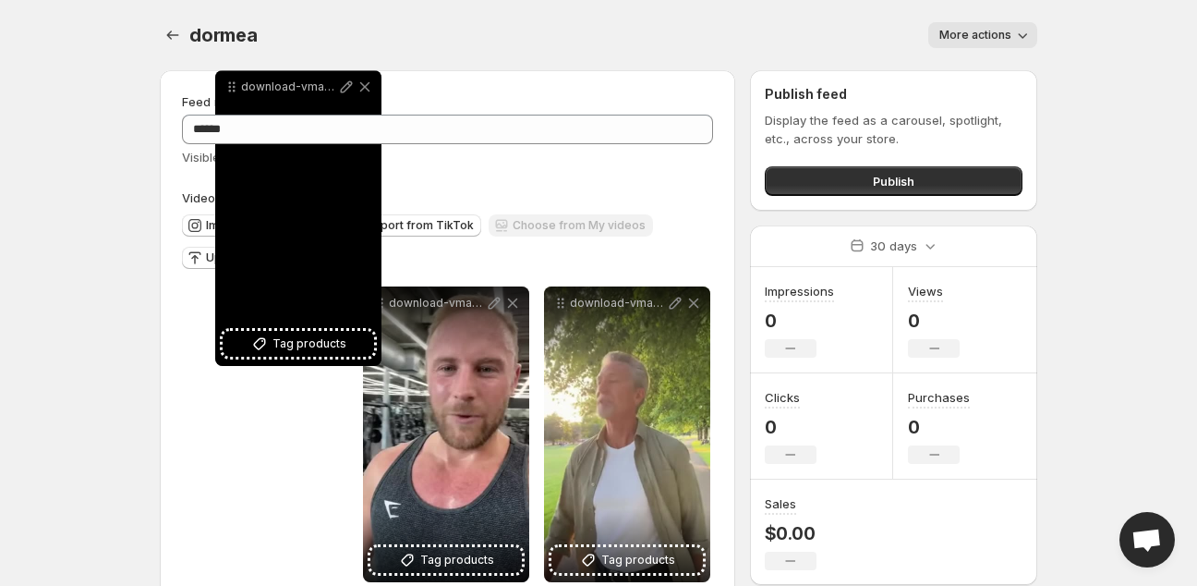
scroll to position [0, 0]
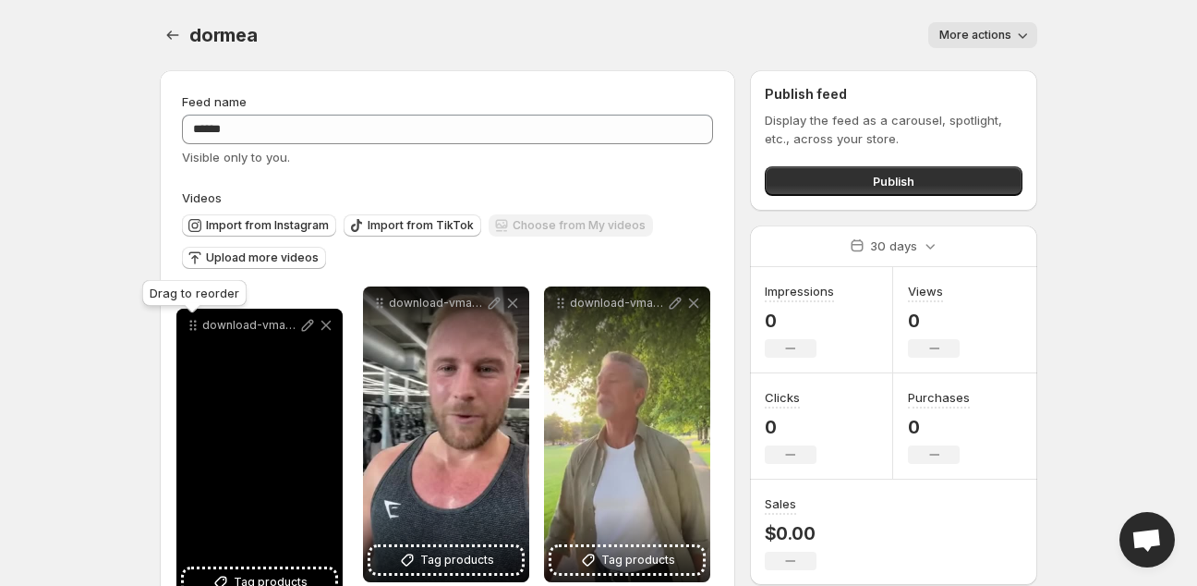
drag, startPoint x: 378, startPoint y: 43, endPoint x: 191, endPoint y: 326, distance: 338.7
click at [191, 326] on icon at bounding box center [193, 325] width 18 height 18
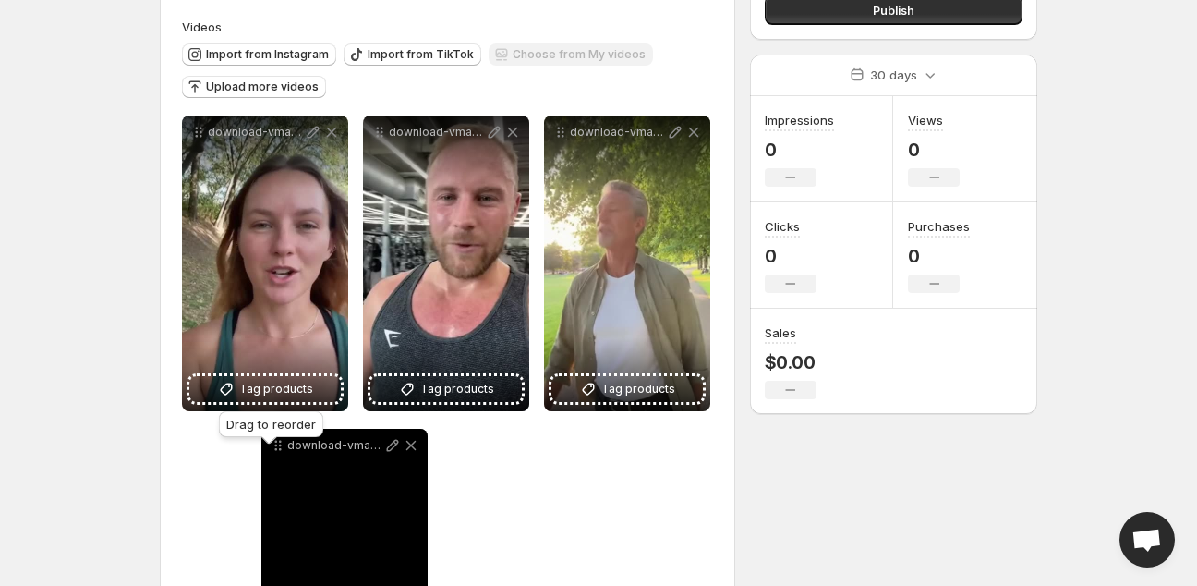
scroll to position [175, 0]
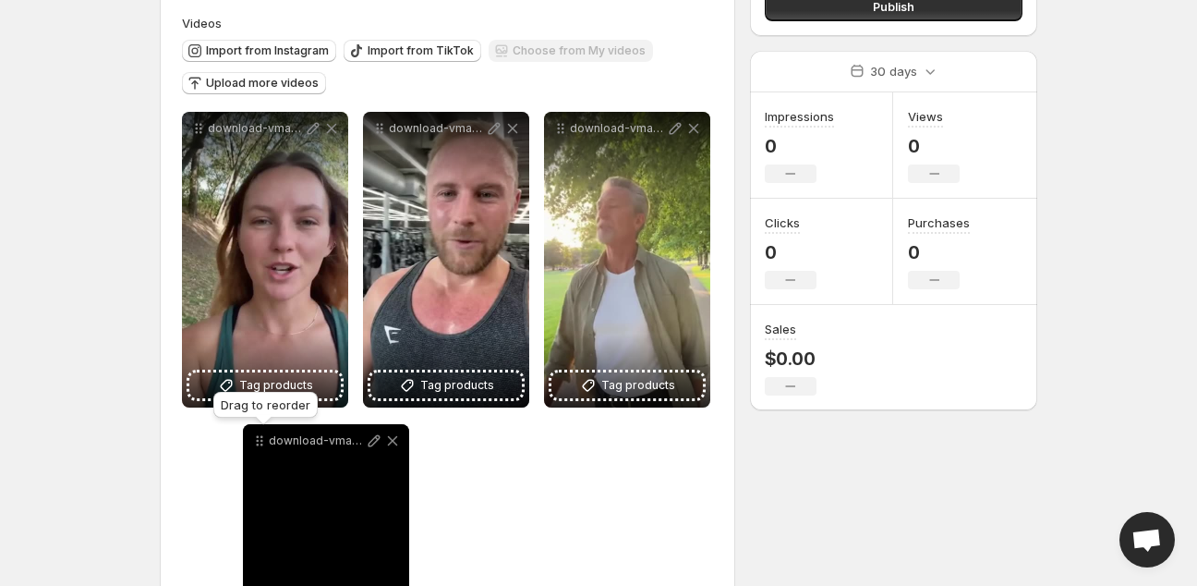
drag, startPoint x: 192, startPoint y: 337, endPoint x: 253, endPoint y: 443, distance: 122.5
click at [253, 443] on icon at bounding box center [259, 440] width 18 height 18
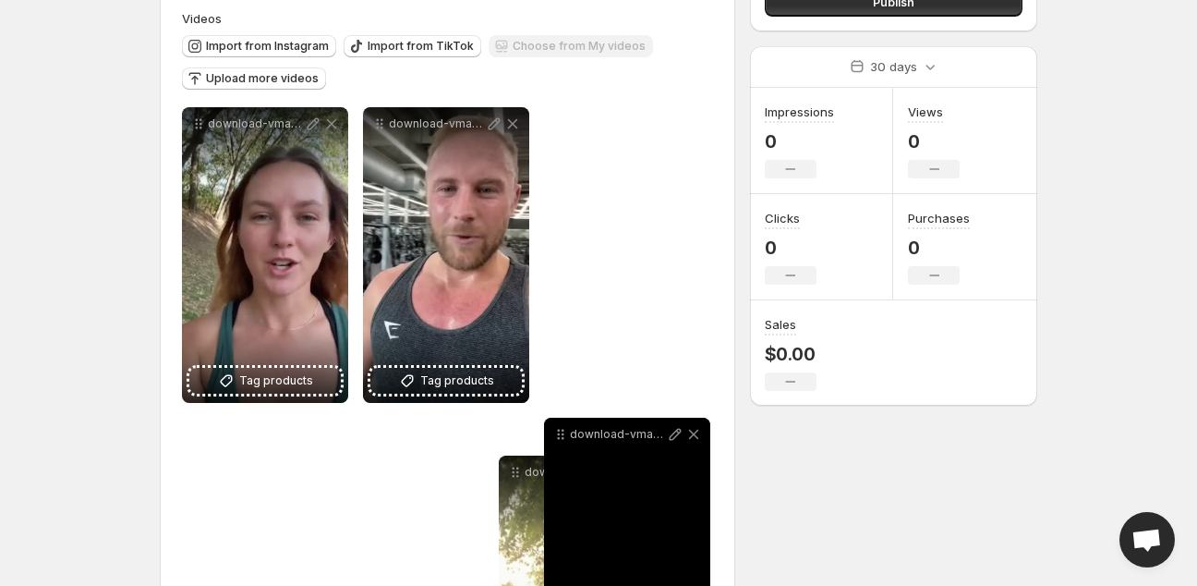
drag, startPoint x: 552, startPoint y: 135, endPoint x: 507, endPoint y: 478, distance: 345.6
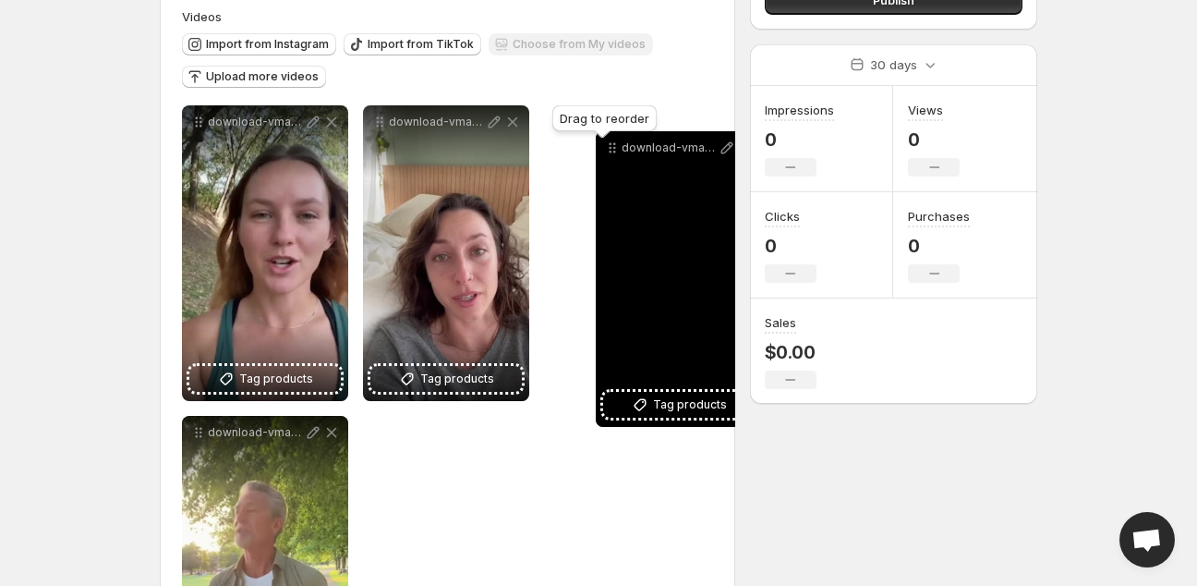
drag, startPoint x: 371, startPoint y: 127, endPoint x: 605, endPoint y: 151, distance: 234.9
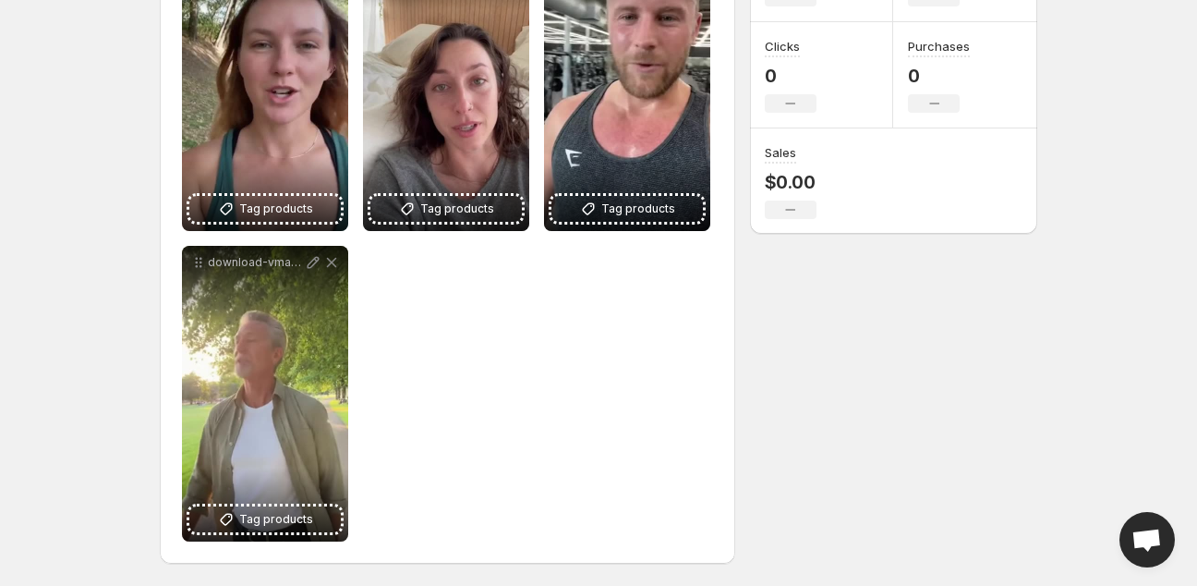
scroll to position [0, 0]
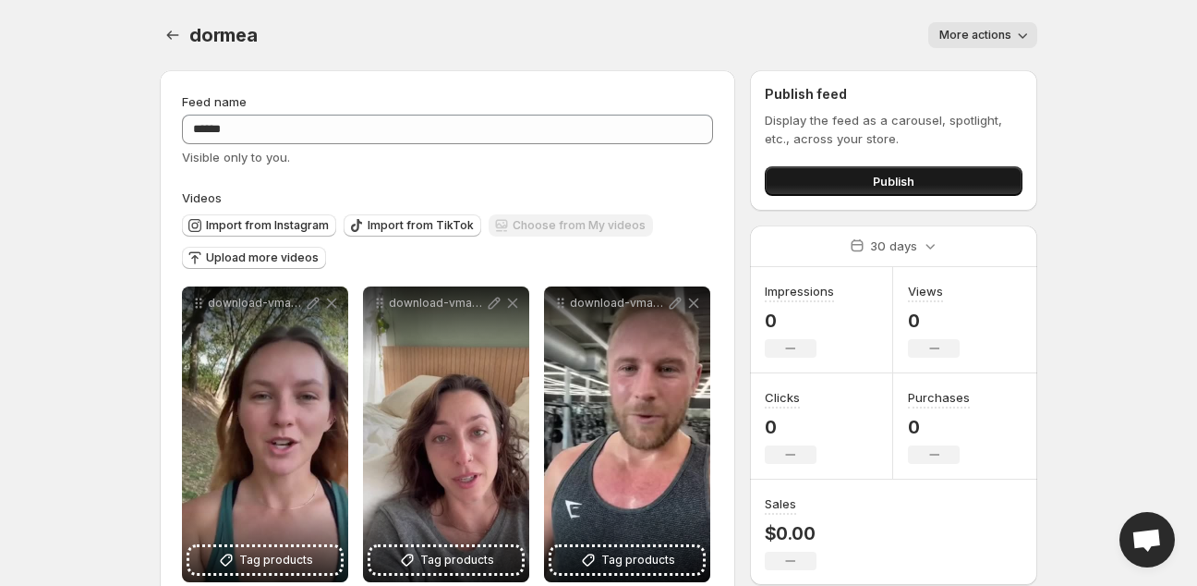
click at [912, 166] on button "Publish" at bounding box center [894, 181] width 258 height 30
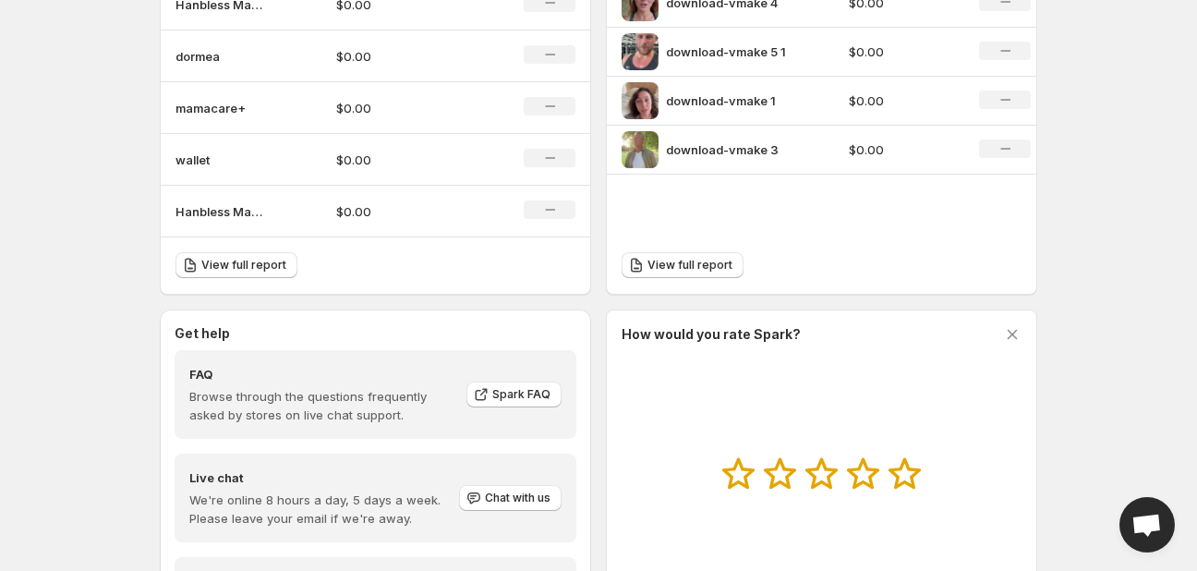
scroll to position [670, 0]
